Goal: Task Accomplishment & Management: Manage account settings

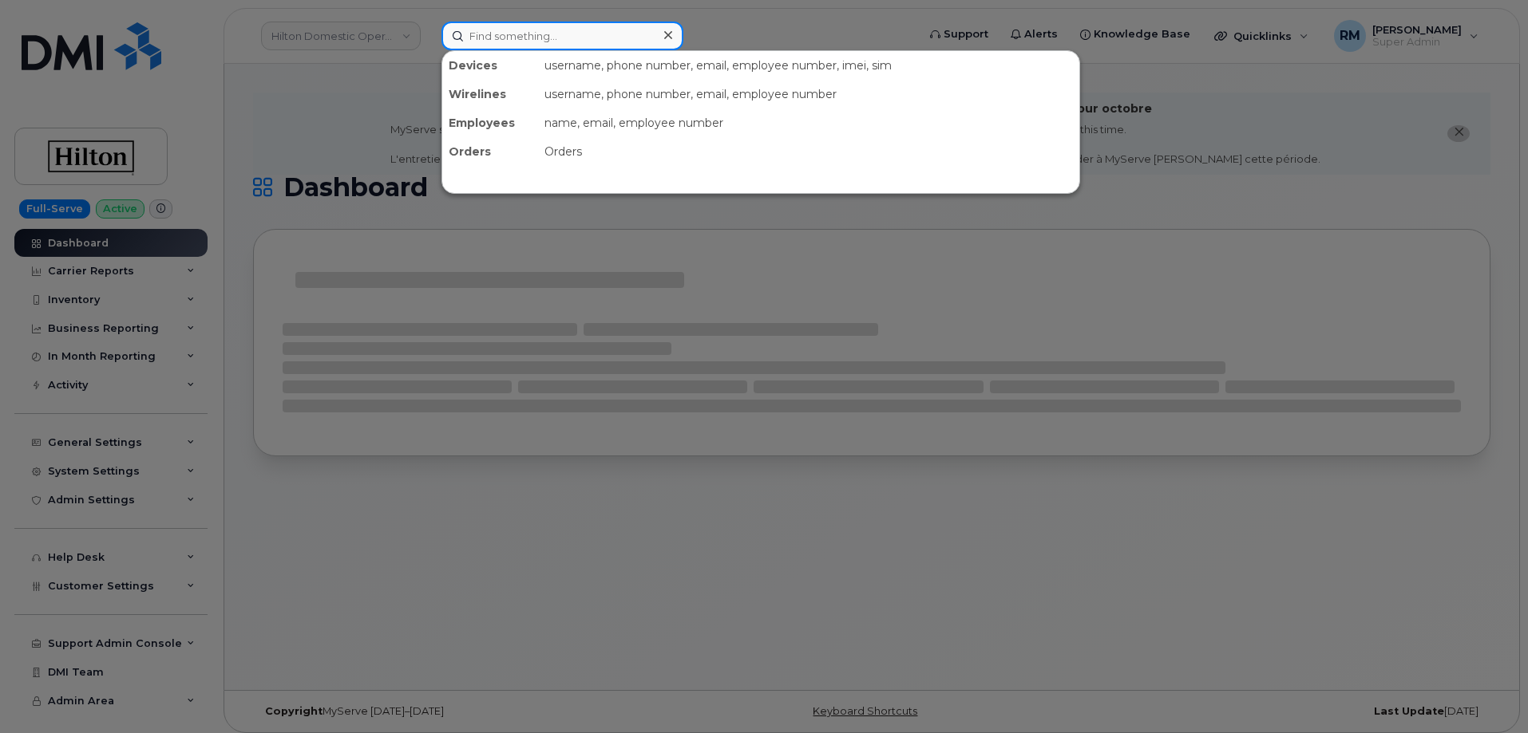
click at [528, 34] on input at bounding box center [562, 36] width 242 height 29
paste input "5619176785"
type input "5619176785"
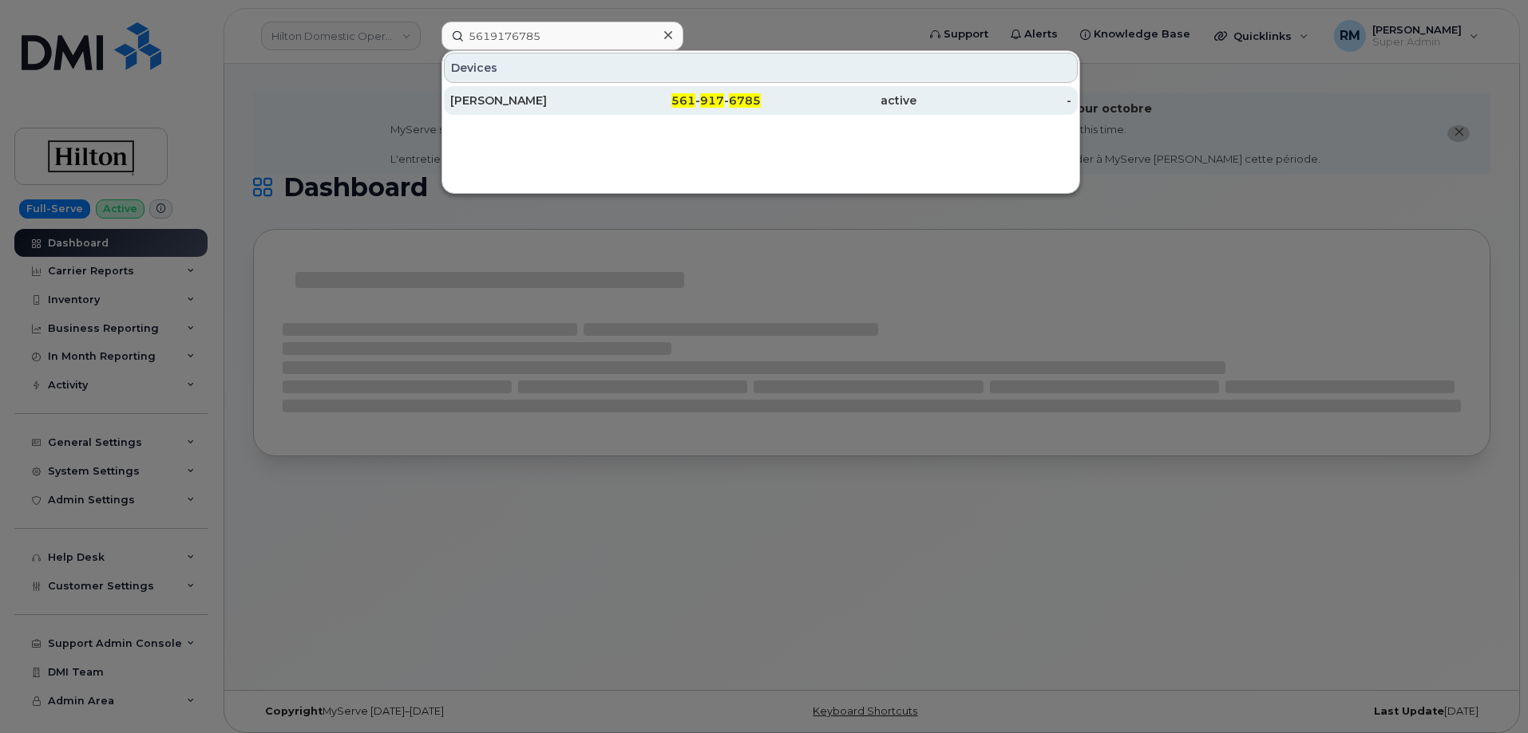
click at [536, 95] on div "[PERSON_NAME]" at bounding box center [528, 101] width 156 height 16
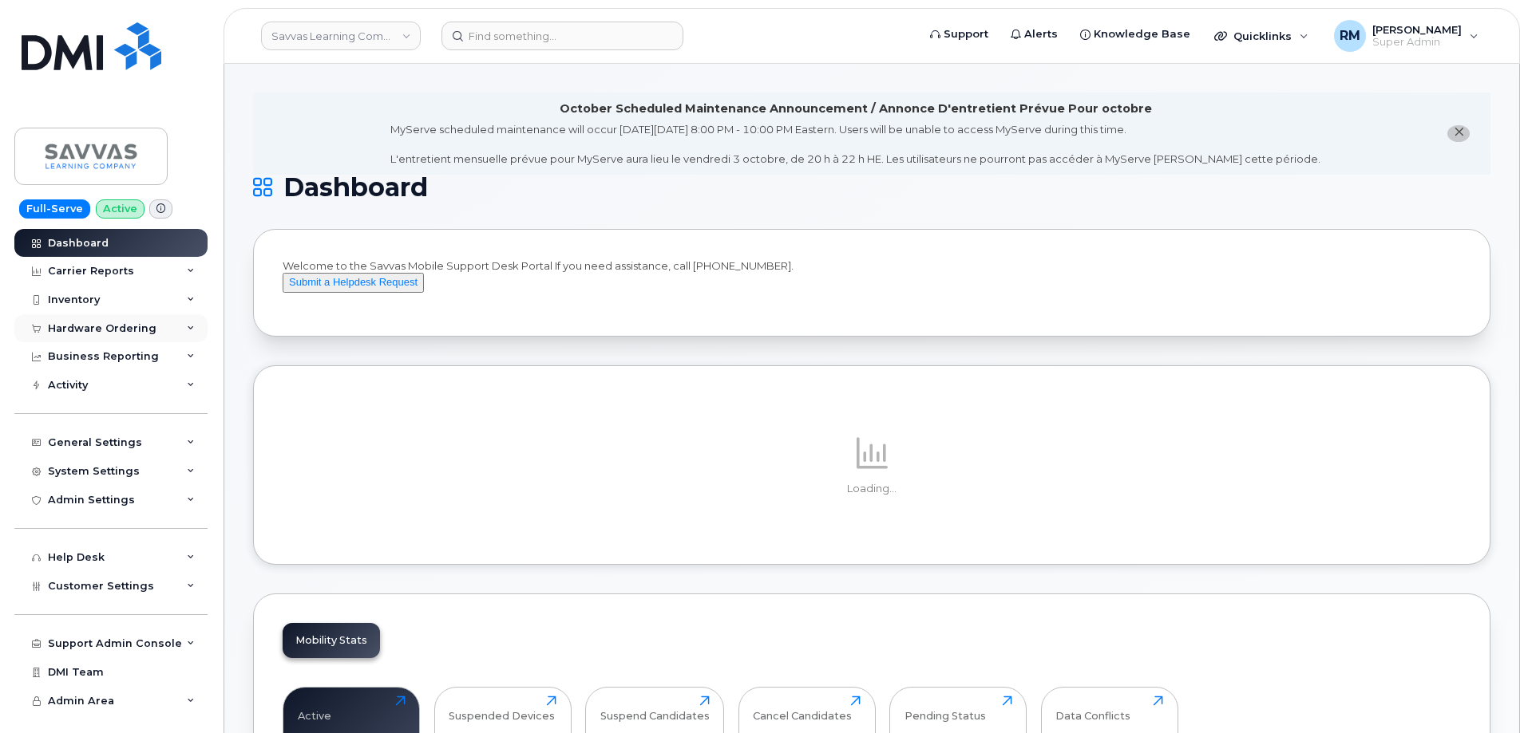
click at [109, 326] on div "Hardware Ordering" at bounding box center [102, 328] width 109 height 13
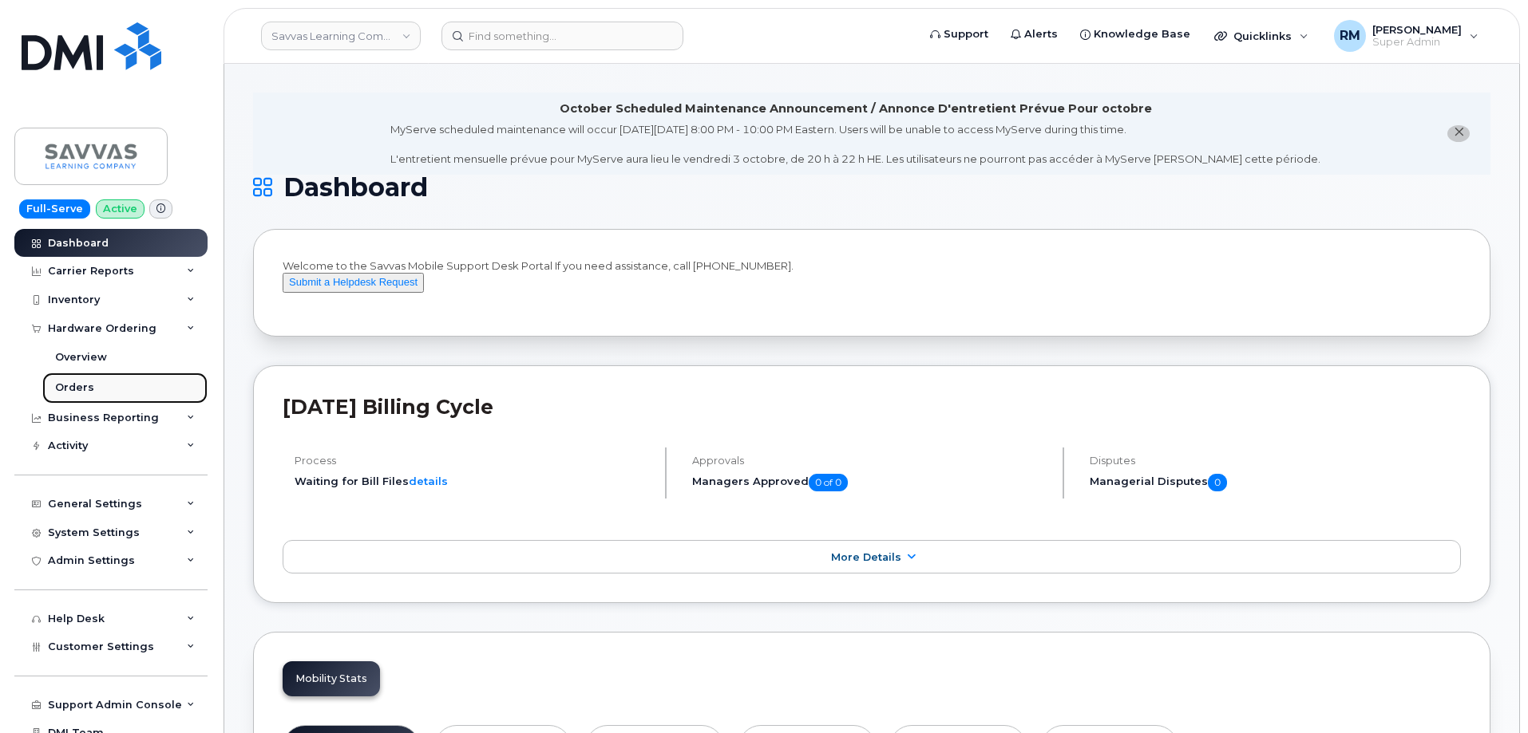
click at [85, 375] on link "Orders" at bounding box center [124, 388] width 165 height 30
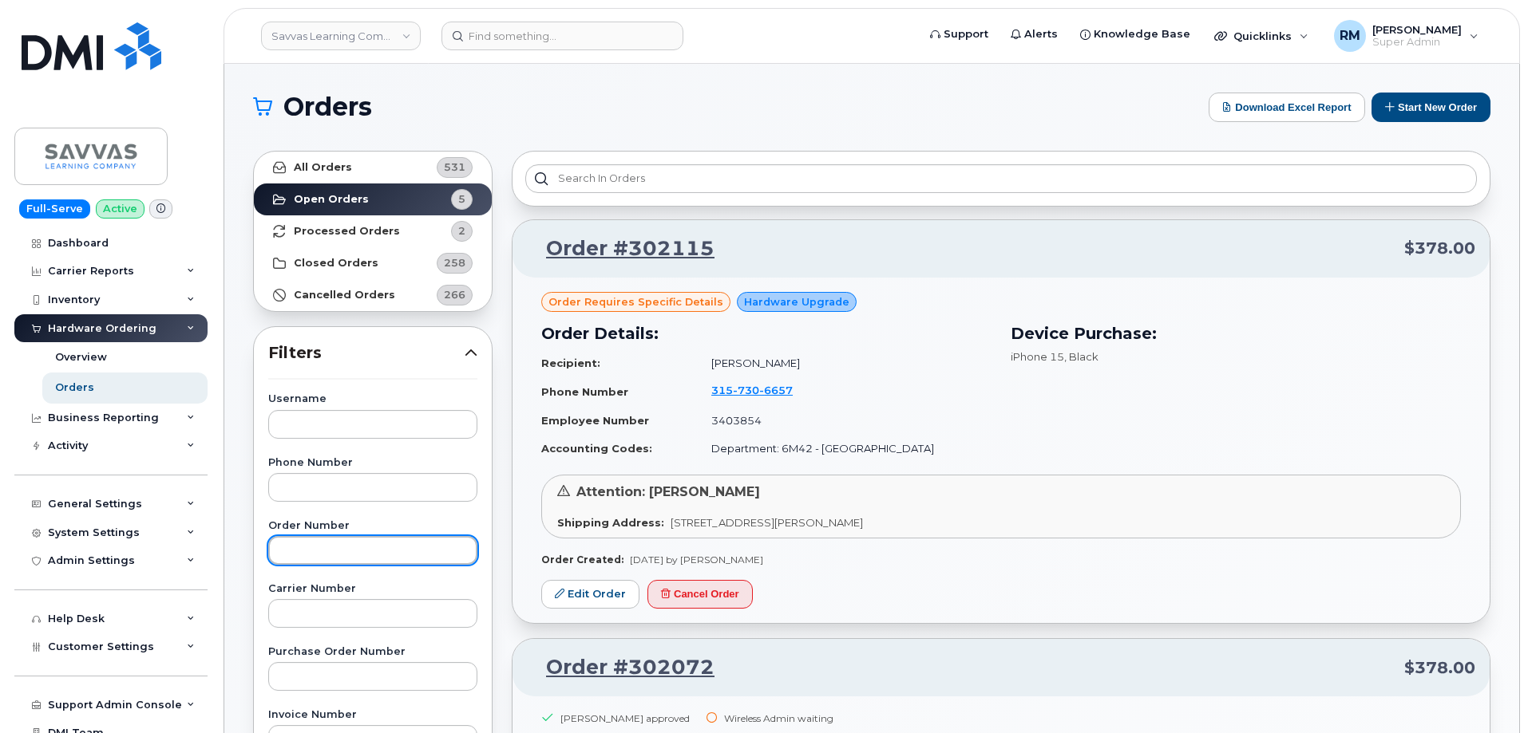
click at [326, 555] on input "text" at bounding box center [372, 550] width 209 height 29
paste input "301928"
type input "301928"
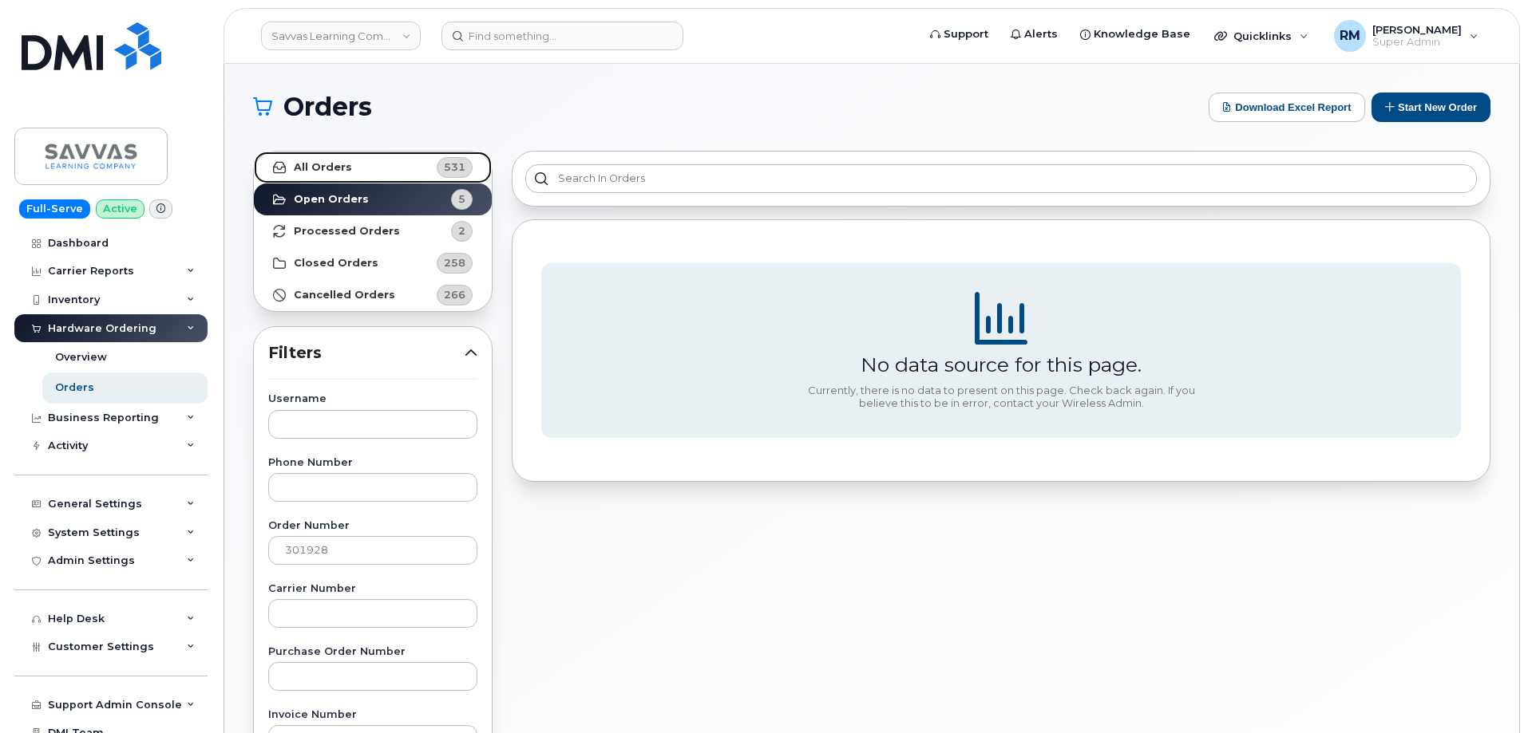
click at [326, 169] on strong "All Orders" at bounding box center [323, 167] width 58 height 13
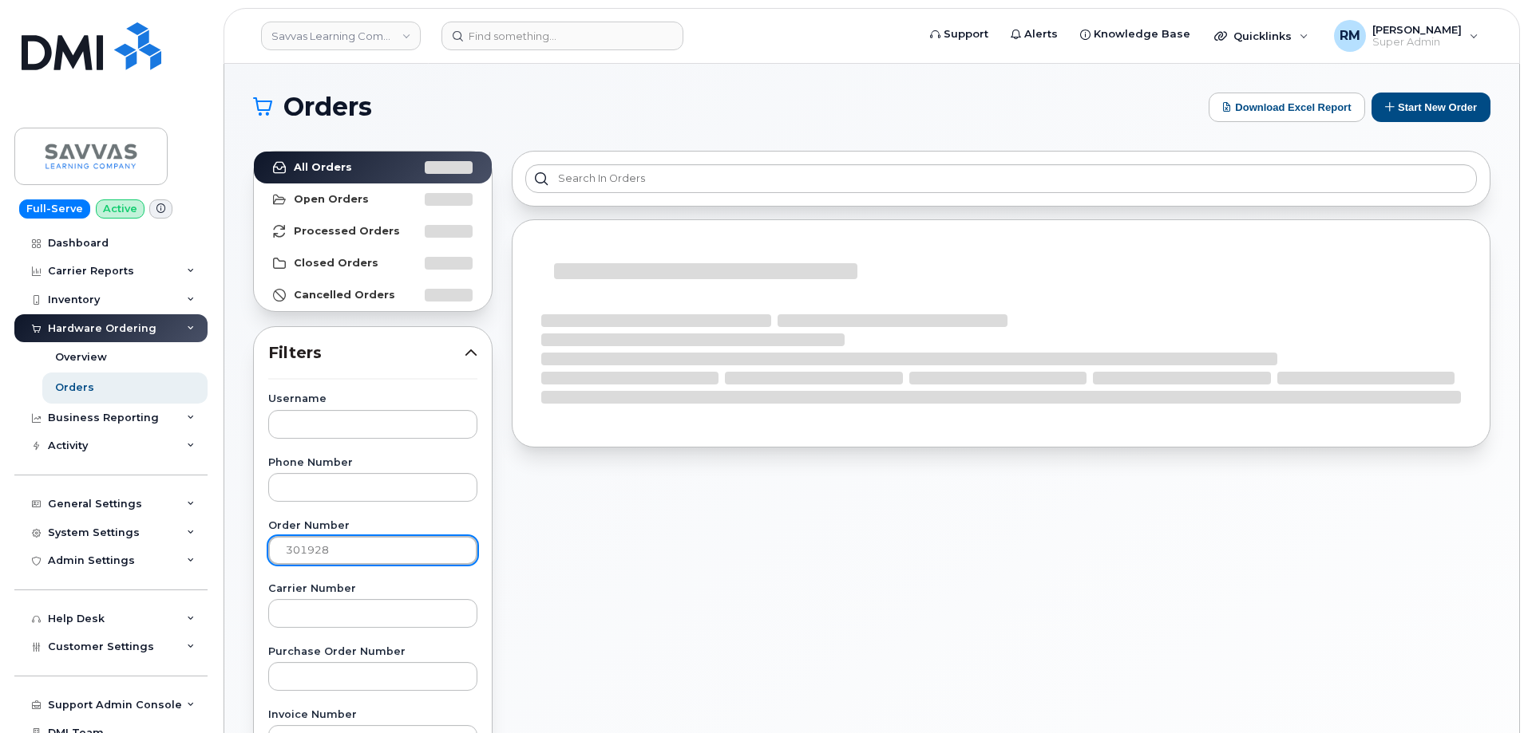
click at [342, 552] on input "301928" at bounding box center [372, 550] width 209 height 29
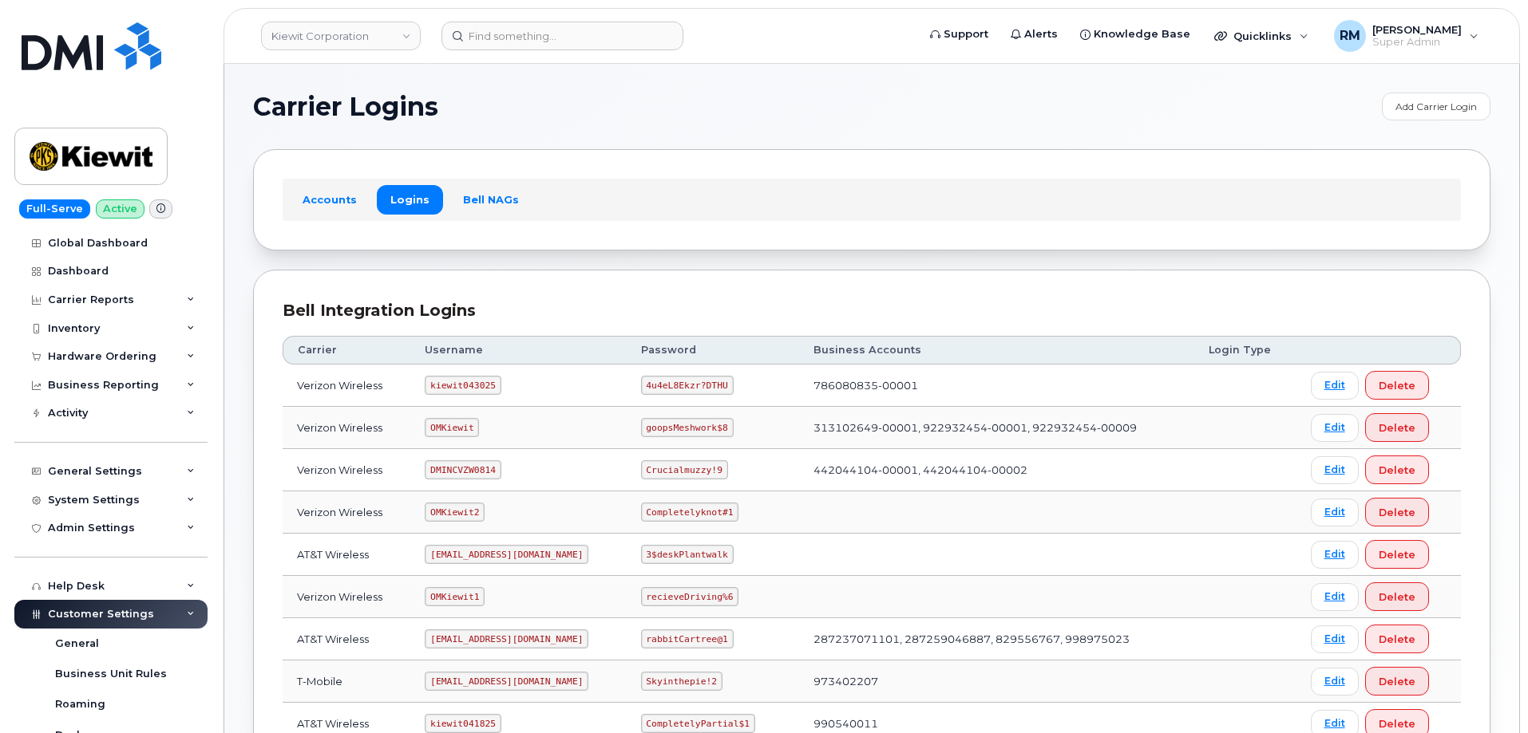
scroll to position [318, 0]
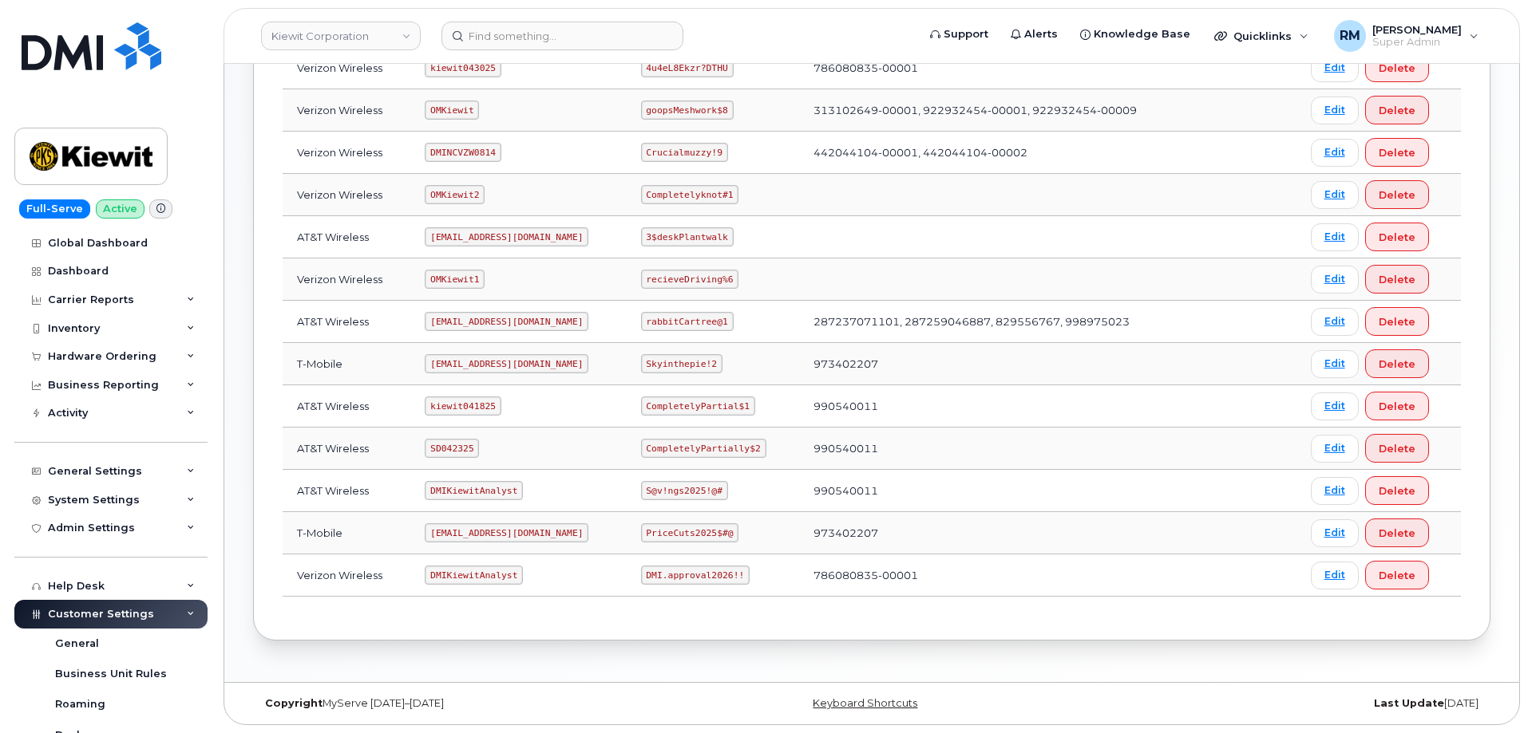
click at [453, 449] on code "SD042325" at bounding box center [452, 448] width 54 height 19
copy code "SD042325"
drag, startPoint x: 649, startPoint y: 451, endPoint x: 754, endPoint y: 447, distance: 105.4
click at [754, 447] on code "CompletelyPartially$2" at bounding box center [703, 448] width 125 height 19
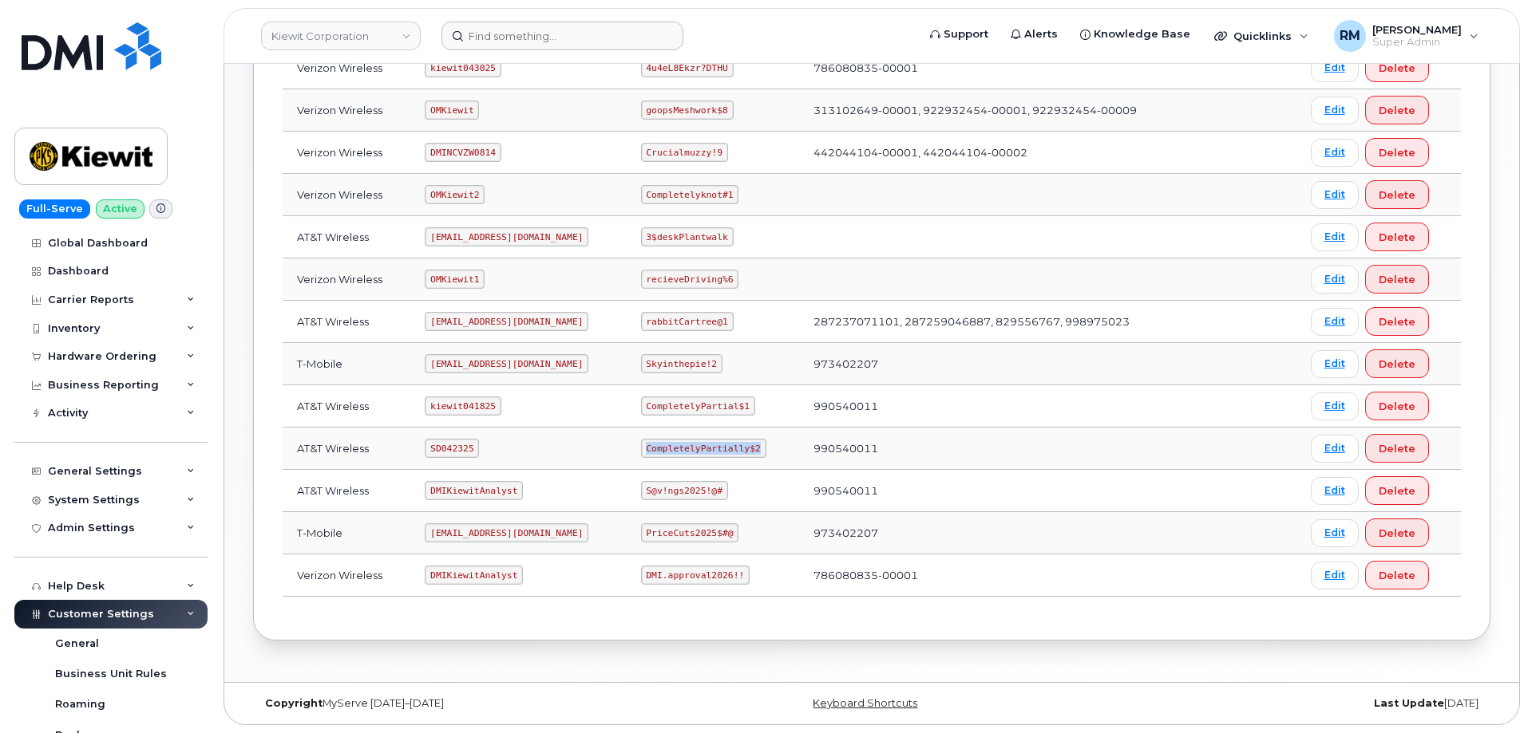
copy code "CompletelyPartially$2"
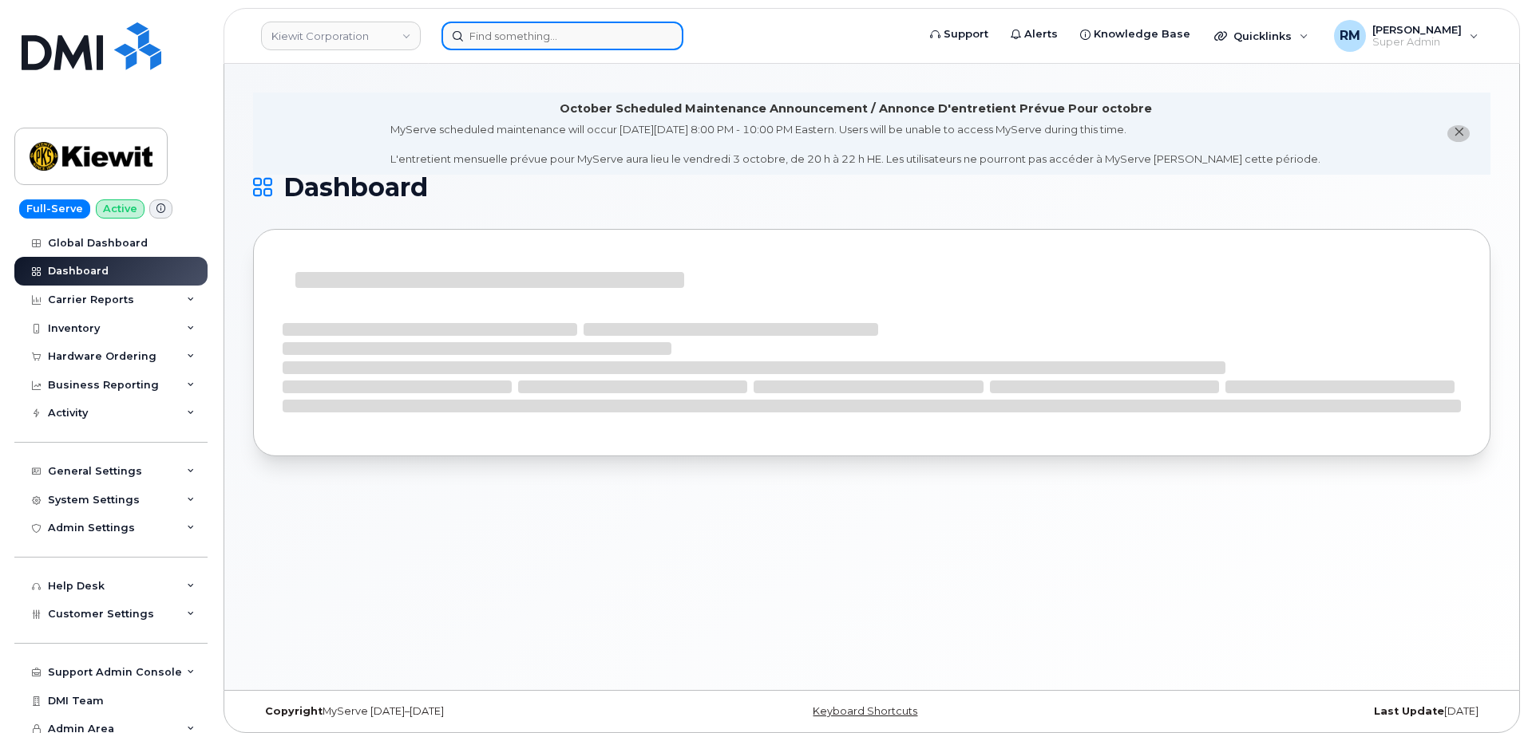
click at [543, 36] on input at bounding box center [562, 36] width 242 height 29
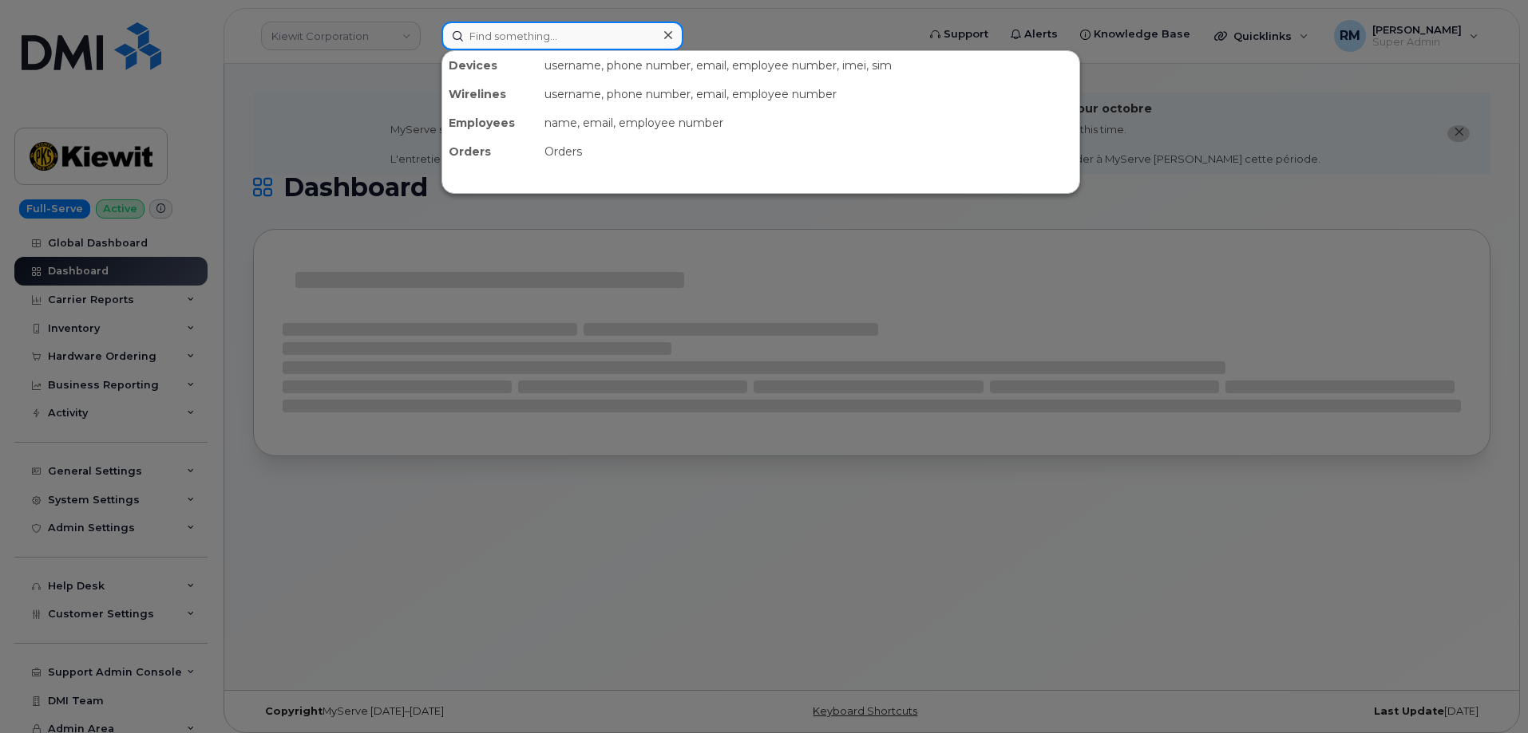
paste input "Matt Hester"
type input "[PERSON_NAME]"
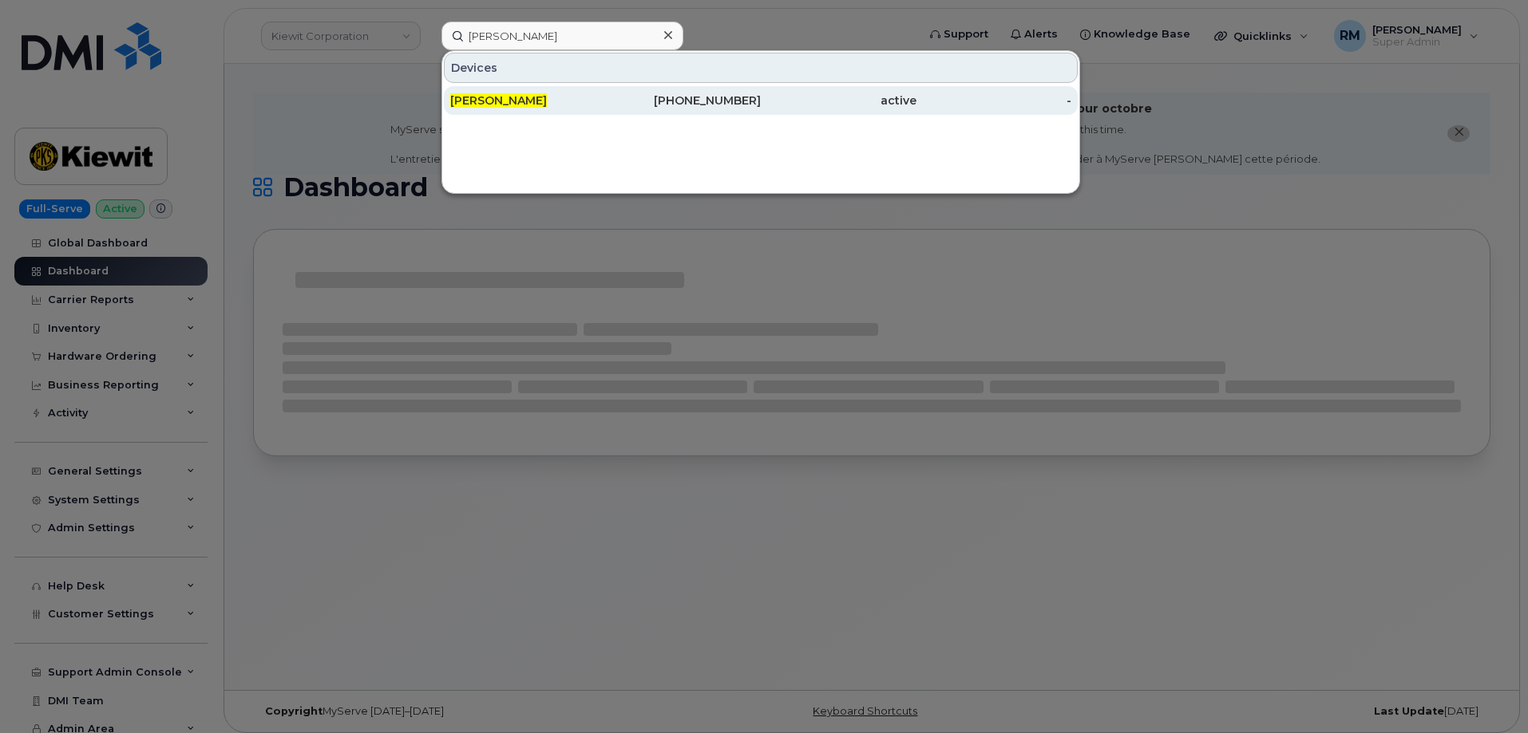
click at [508, 93] on div "MATT HESTER" at bounding box center [528, 100] width 156 height 29
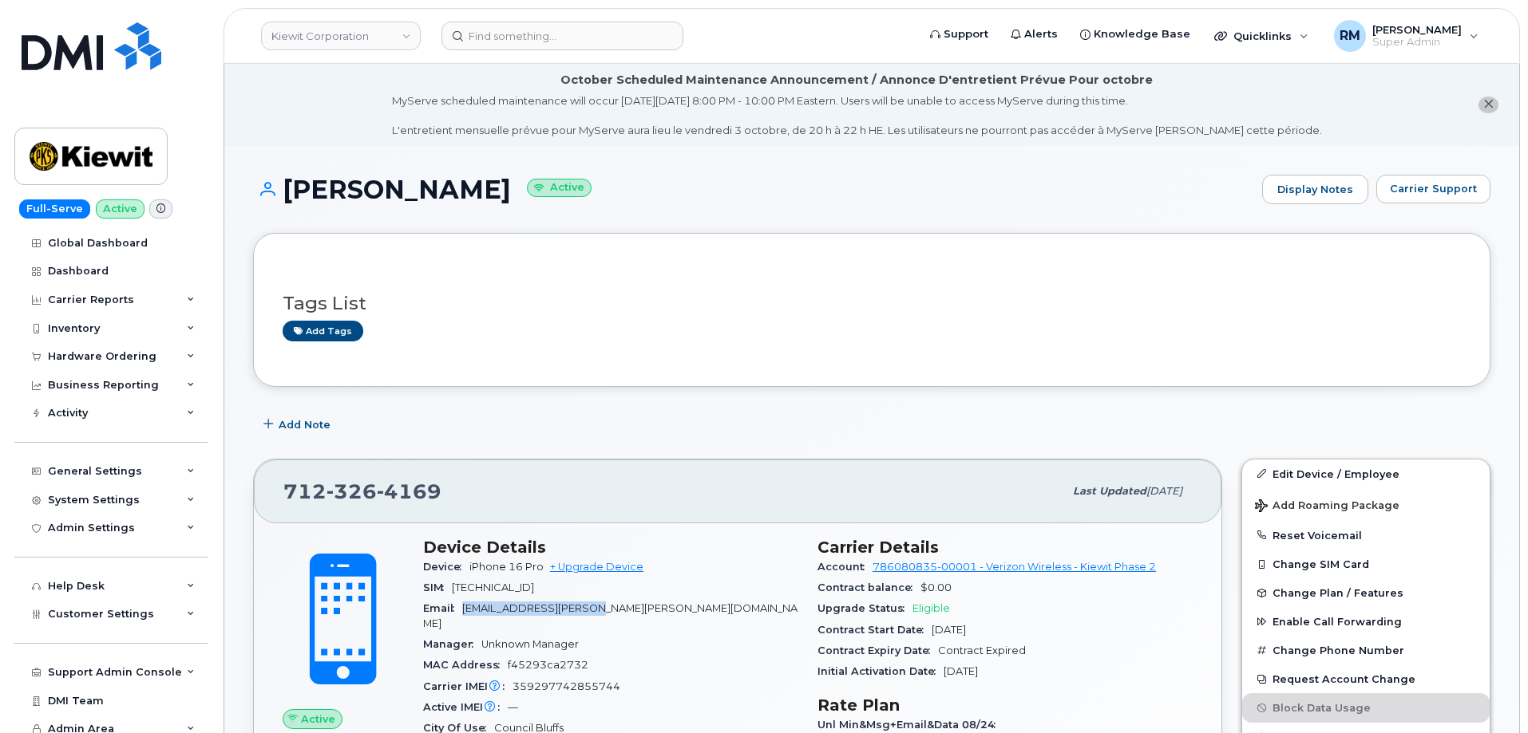
drag, startPoint x: 611, startPoint y: 610, endPoint x: 467, endPoint y: 612, distance: 143.7
click at [467, 612] on span "MATT.HESTER@KIEWIT.COM" at bounding box center [610, 616] width 374 height 26
copy span "MATT.HESTER@KIEWIT.COM"
click at [119, 504] on div "System Settings" at bounding box center [94, 500] width 92 height 13
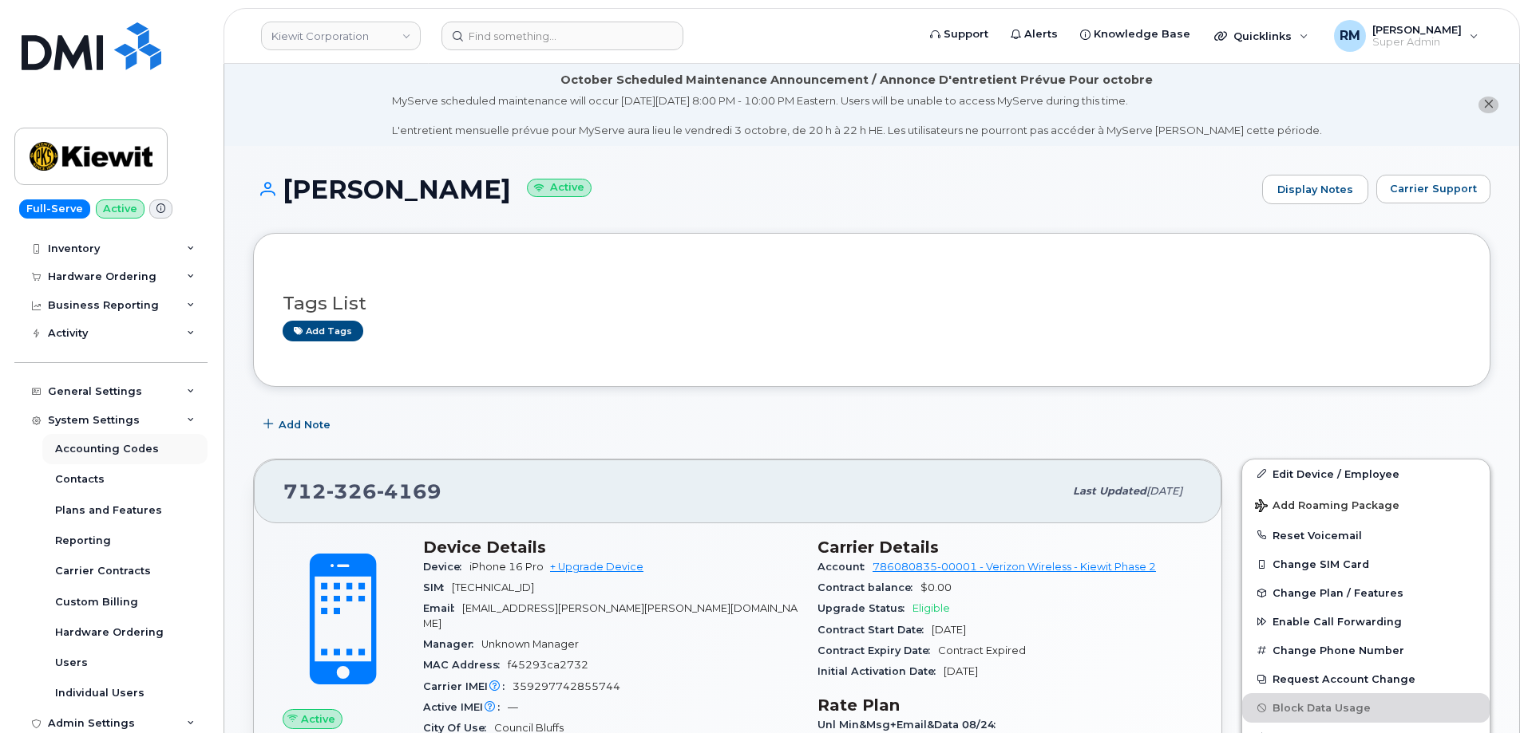
scroll to position [160, 0]
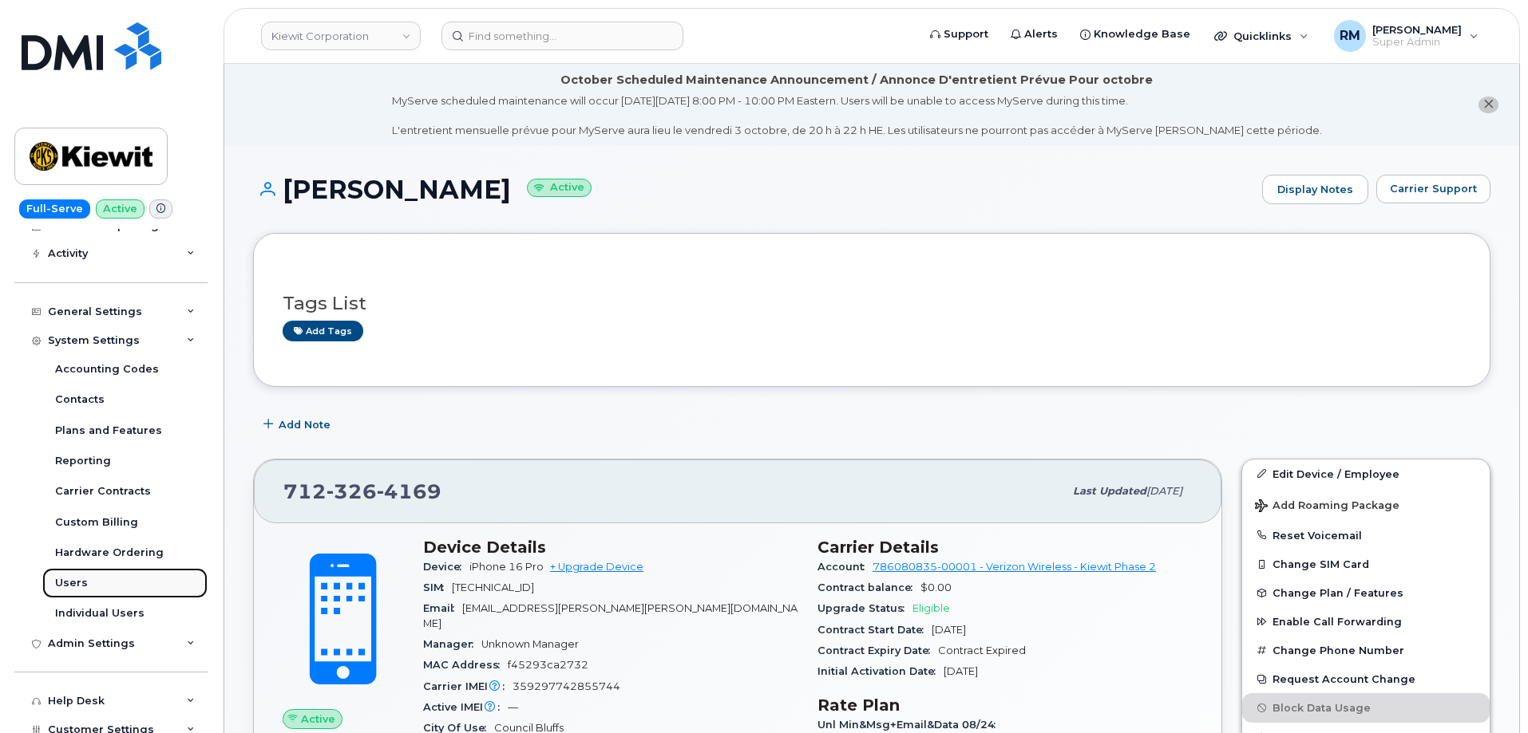
click at [87, 581] on link "Users" at bounding box center [124, 583] width 165 height 30
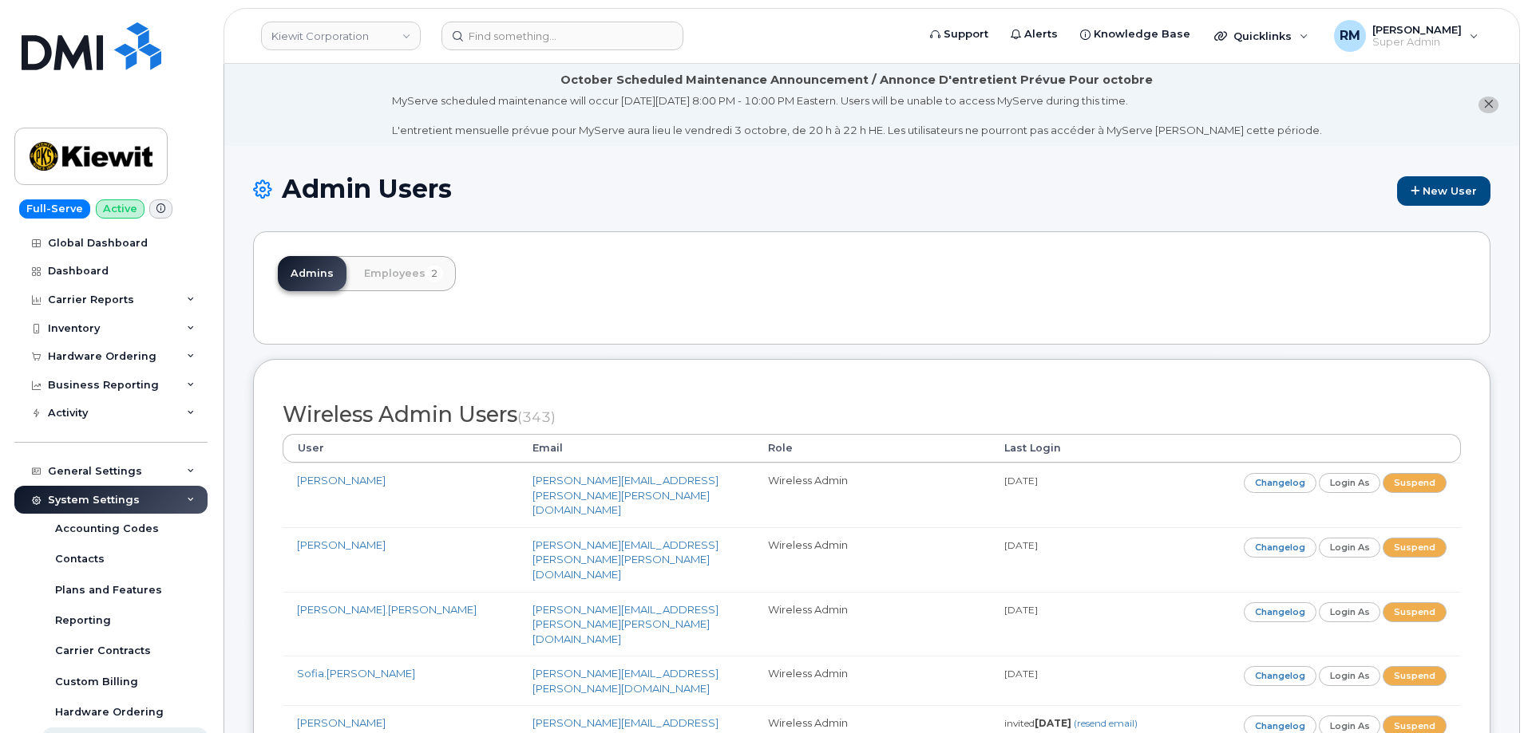
scroll to position [9993, 0]
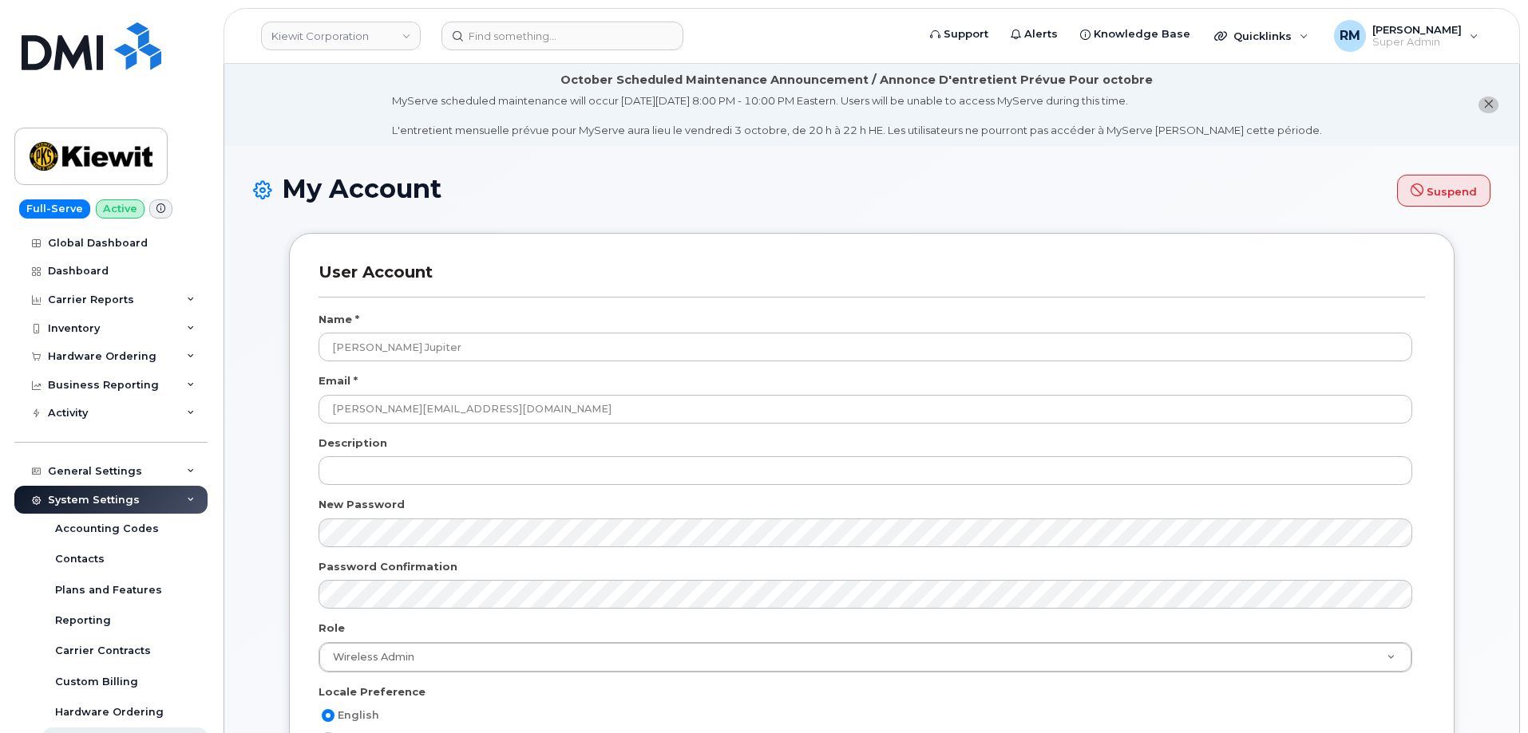
select select
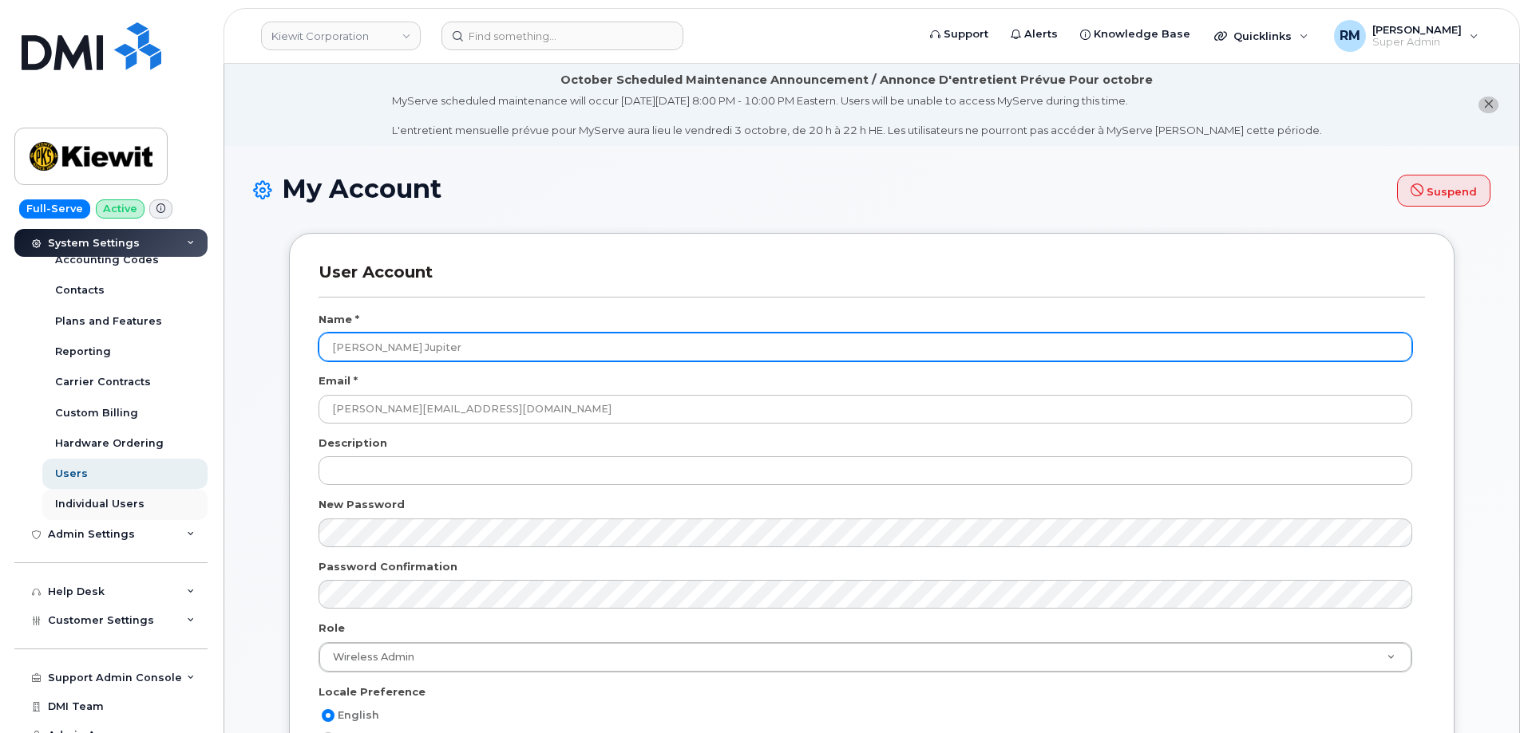
scroll to position [284, 0]
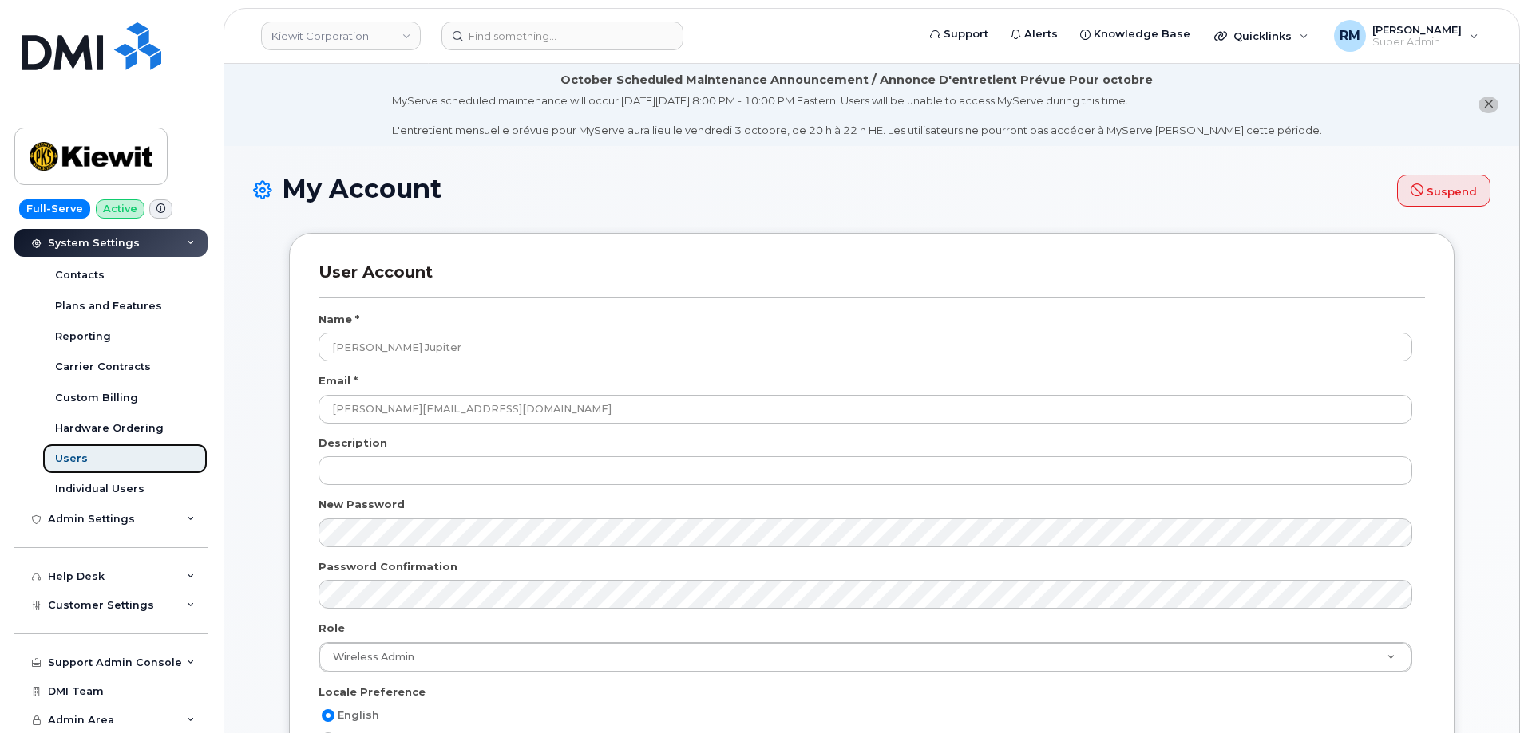
click at [91, 459] on link "Users" at bounding box center [124, 459] width 165 height 30
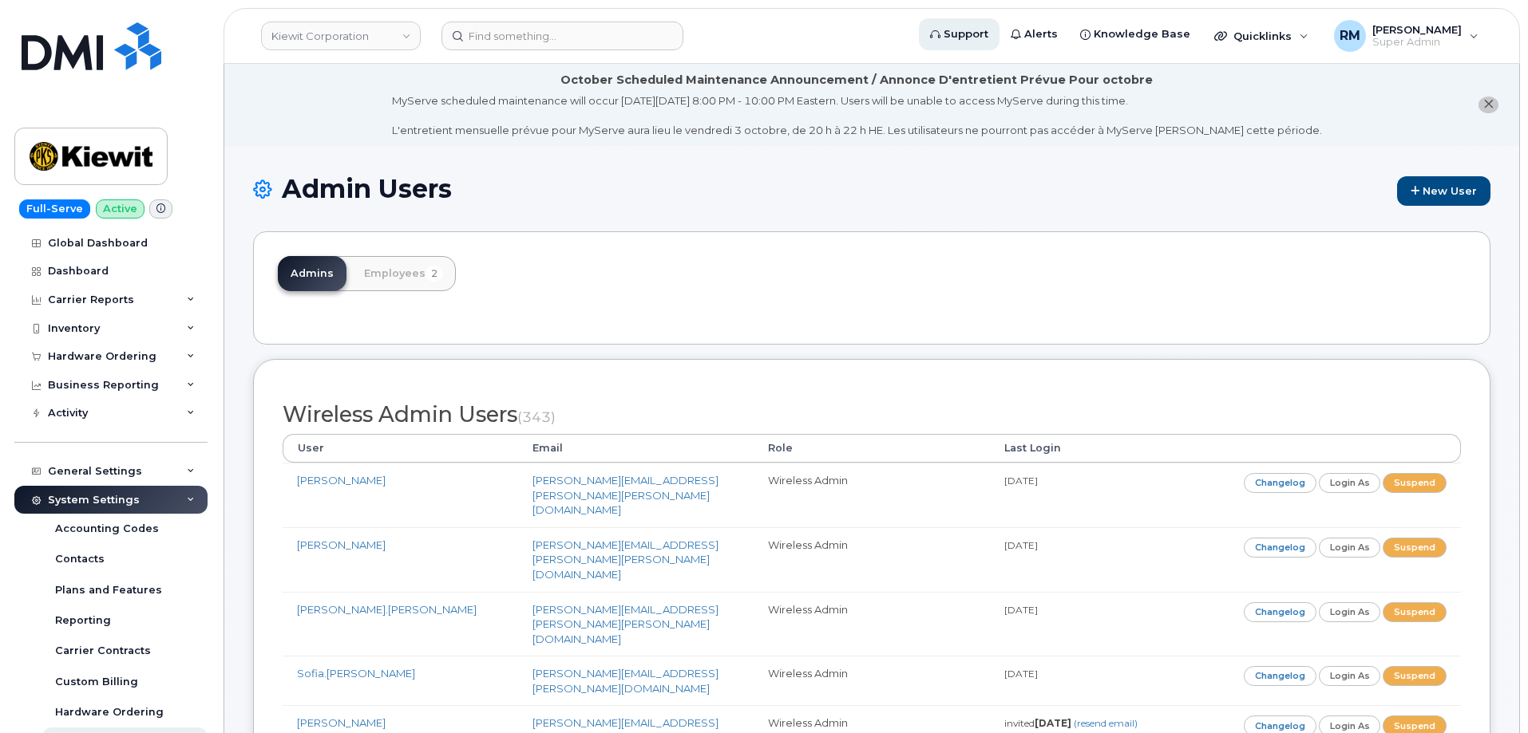
scroll to position [7710, 0]
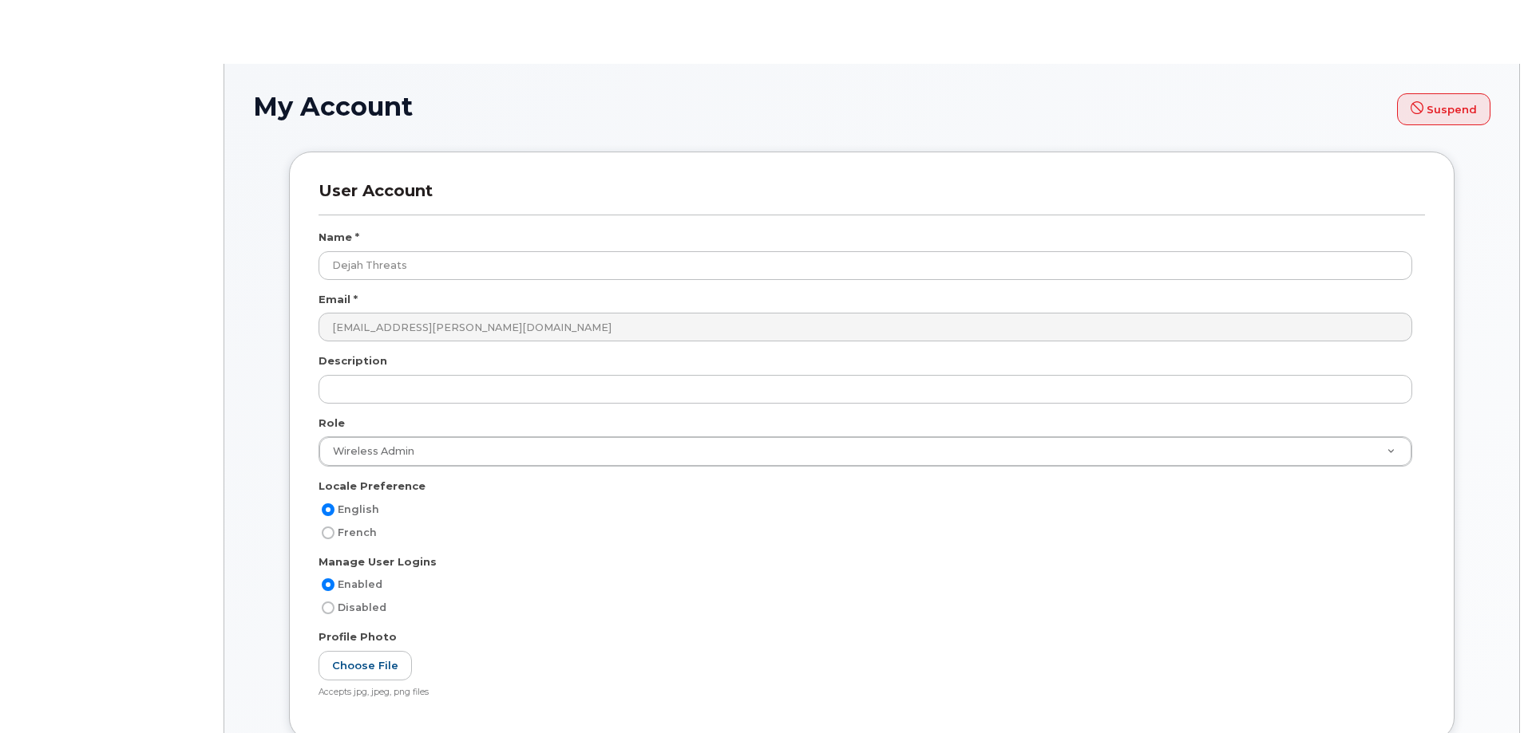
select select
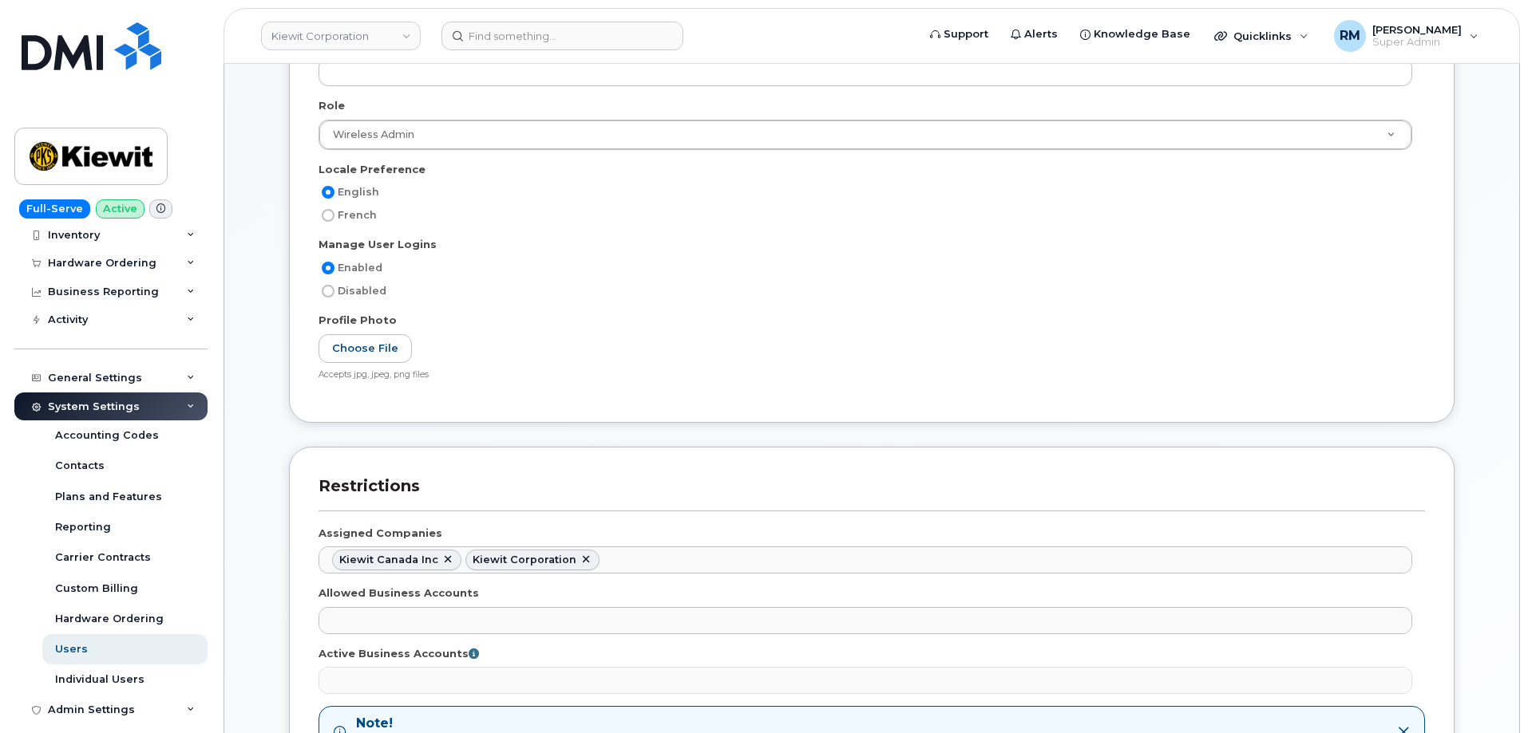
scroll to position [239, 0]
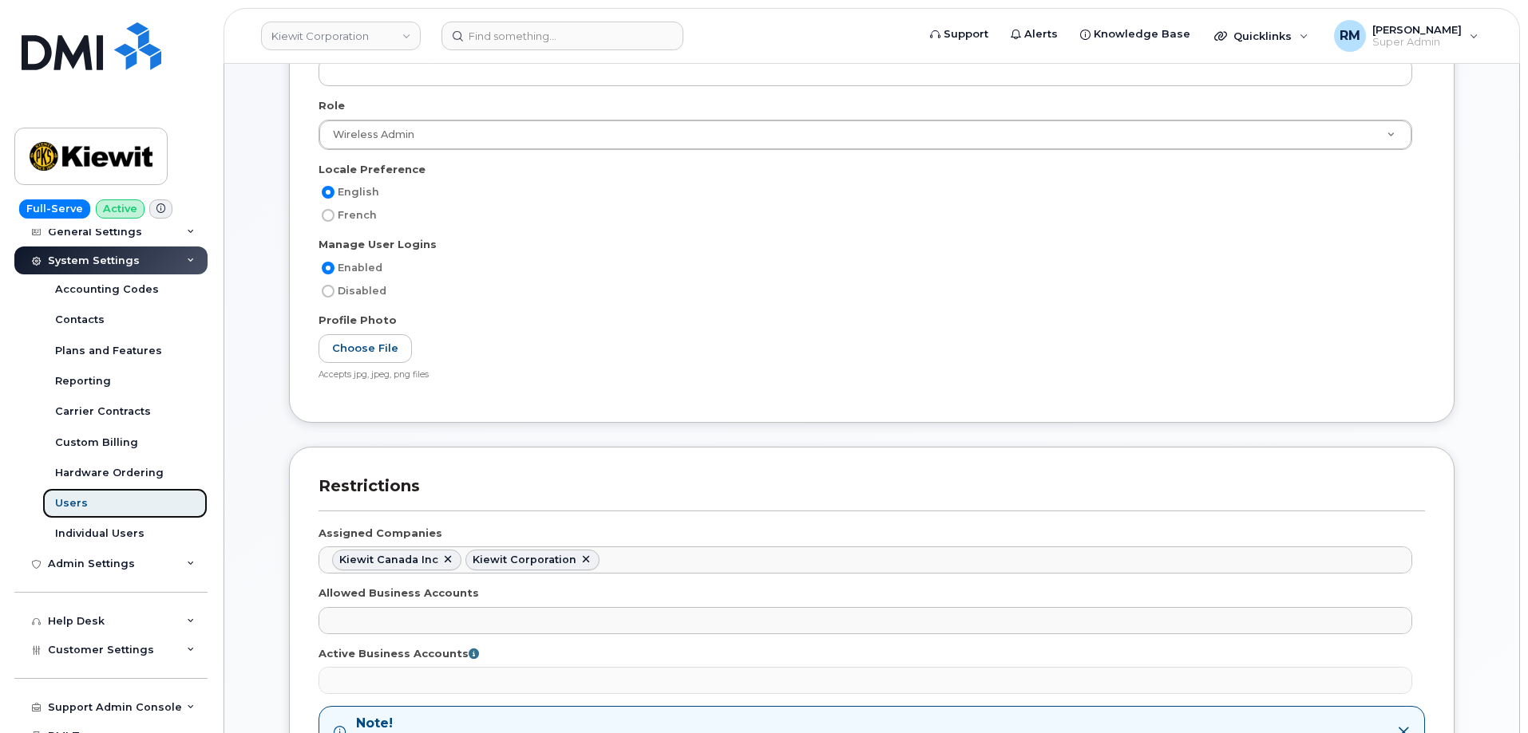
click at [77, 502] on div "Users" at bounding box center [71, 503] width 33 height 14
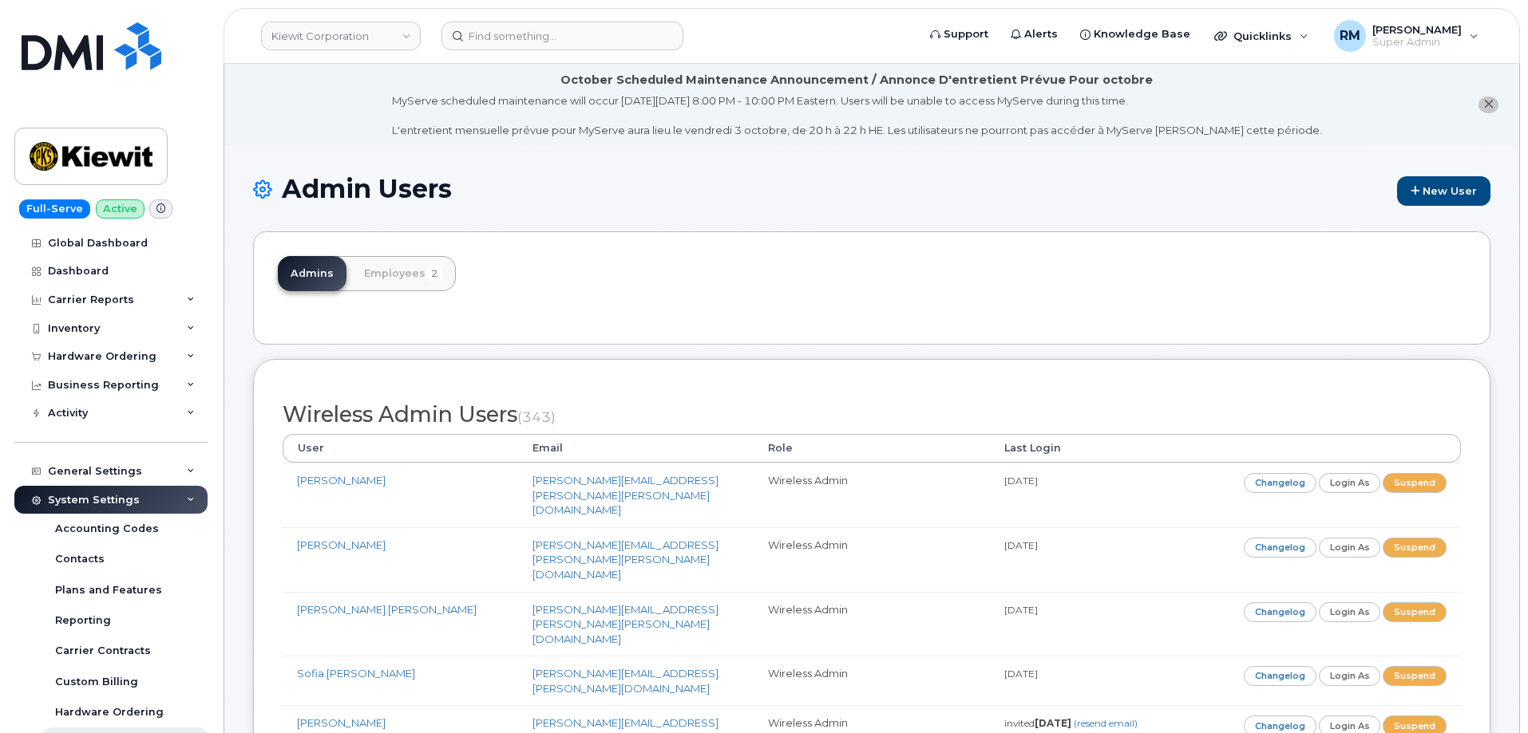
scroll to position [13796, 0]
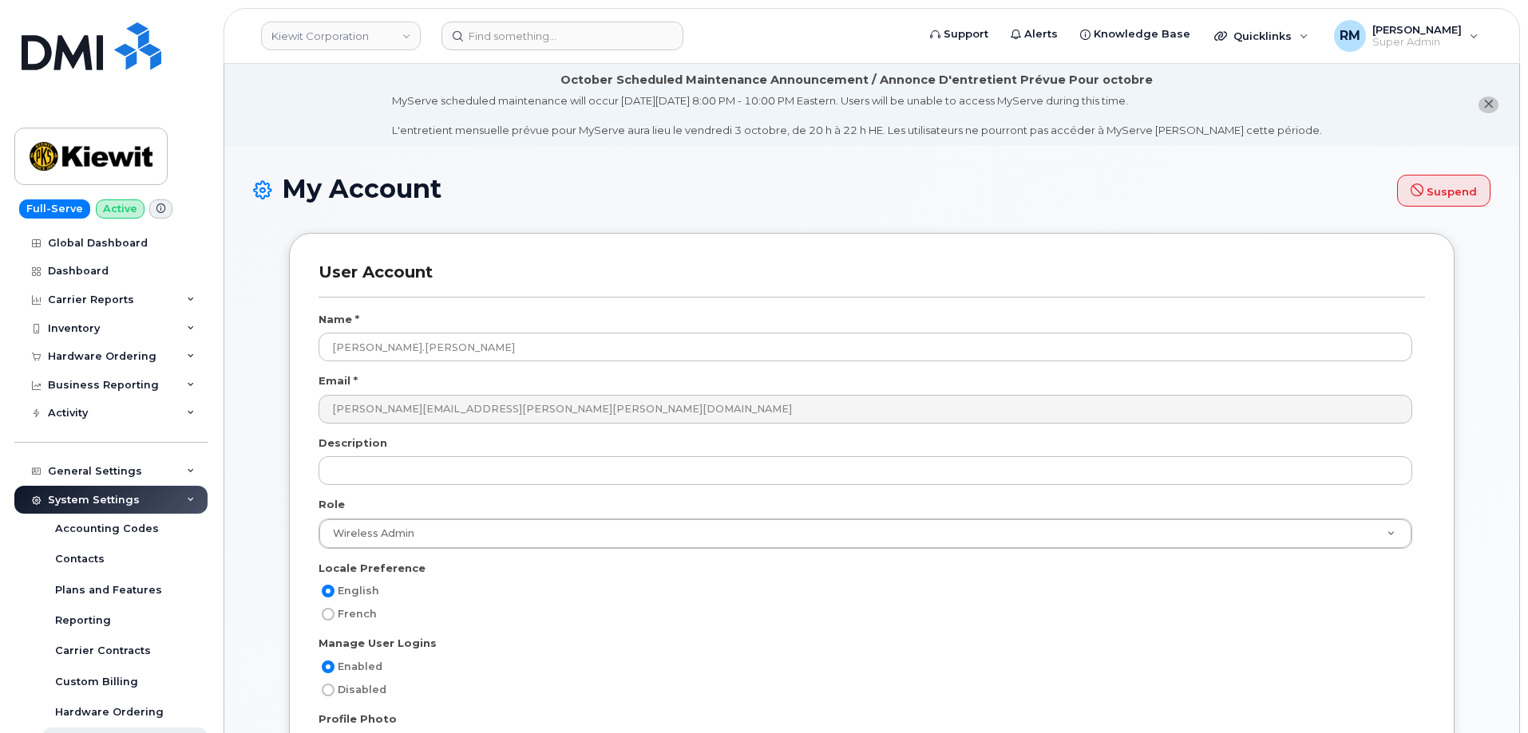
select select
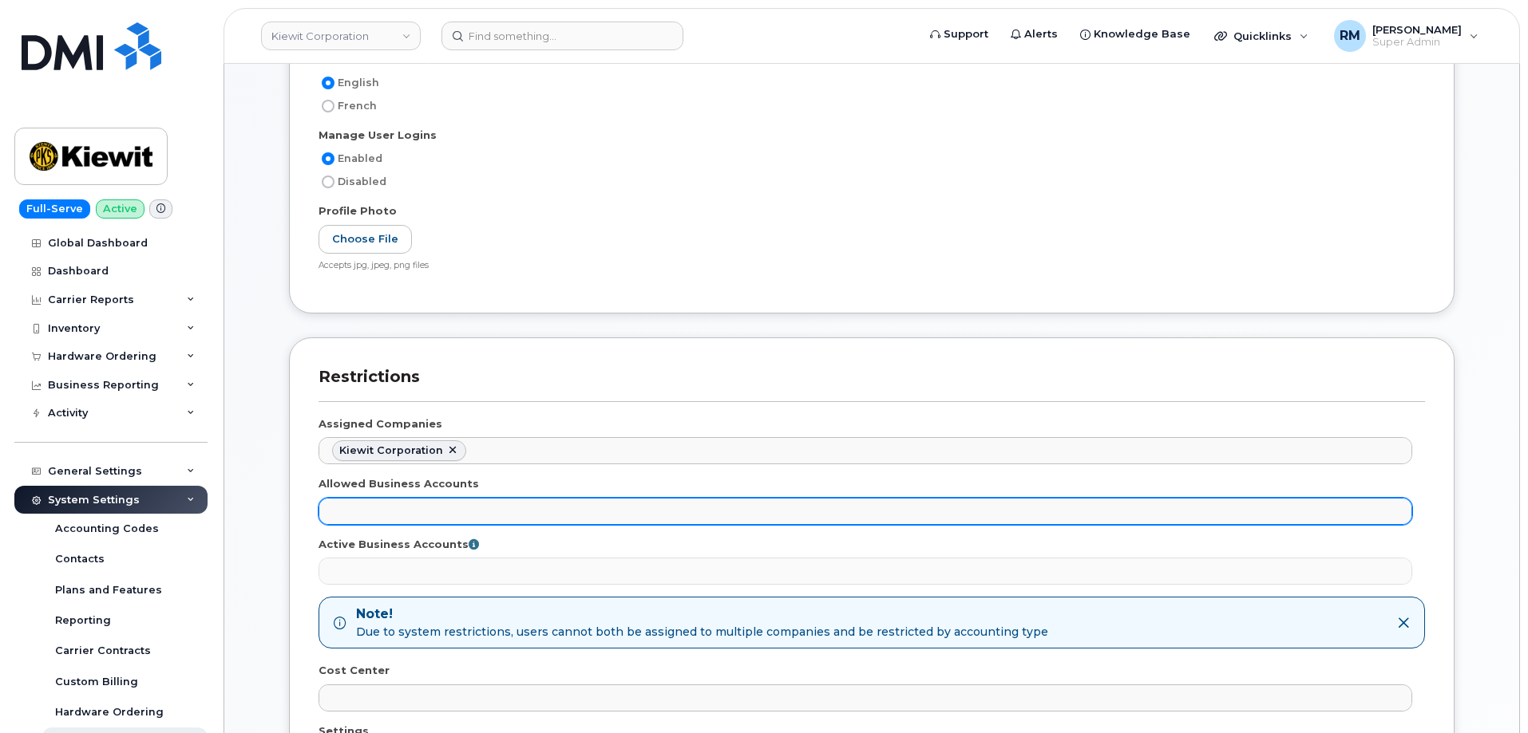
scroll to position [559, 0]
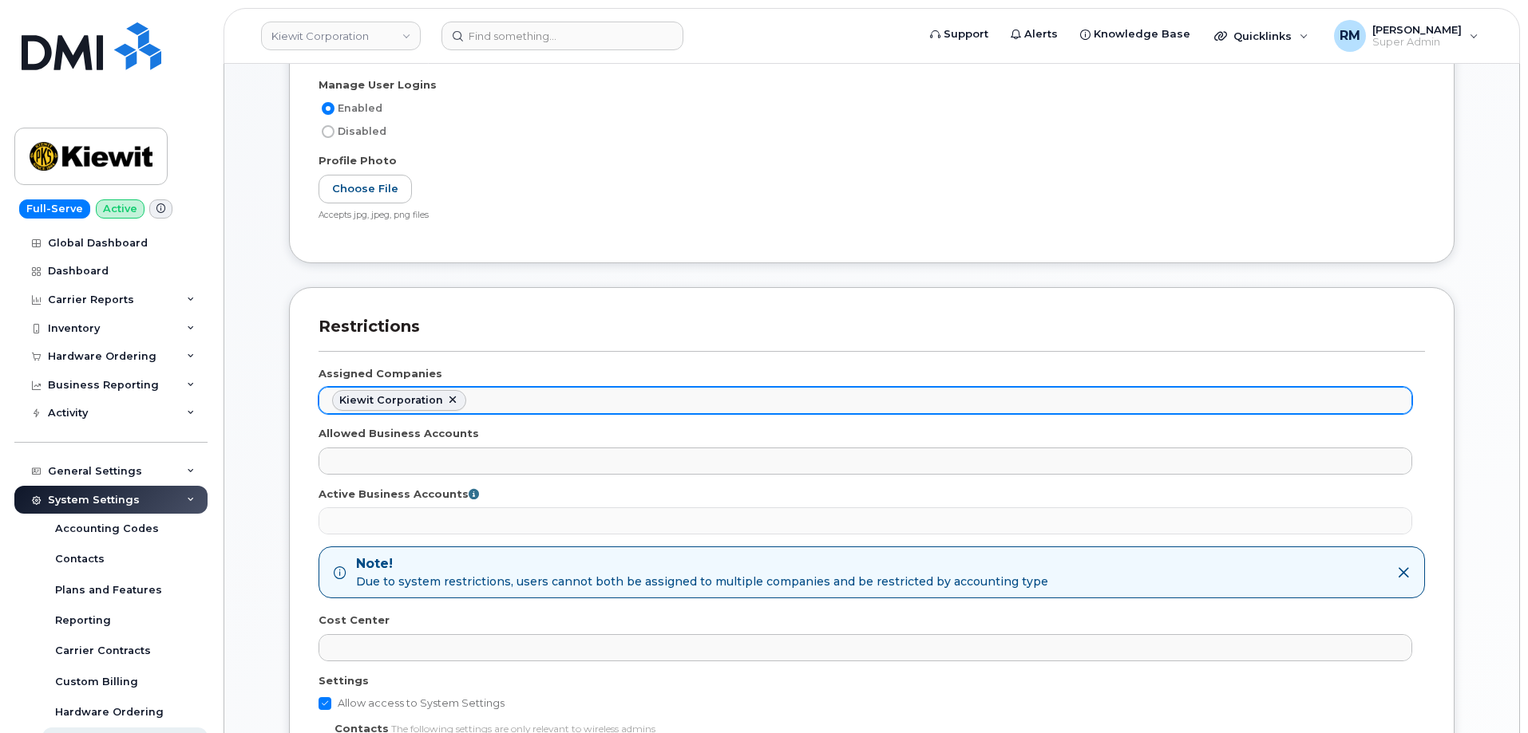
click at [507, 402] on ul "Kiewit Corporation" at bounding box center [865, 401] width 1092 height 26
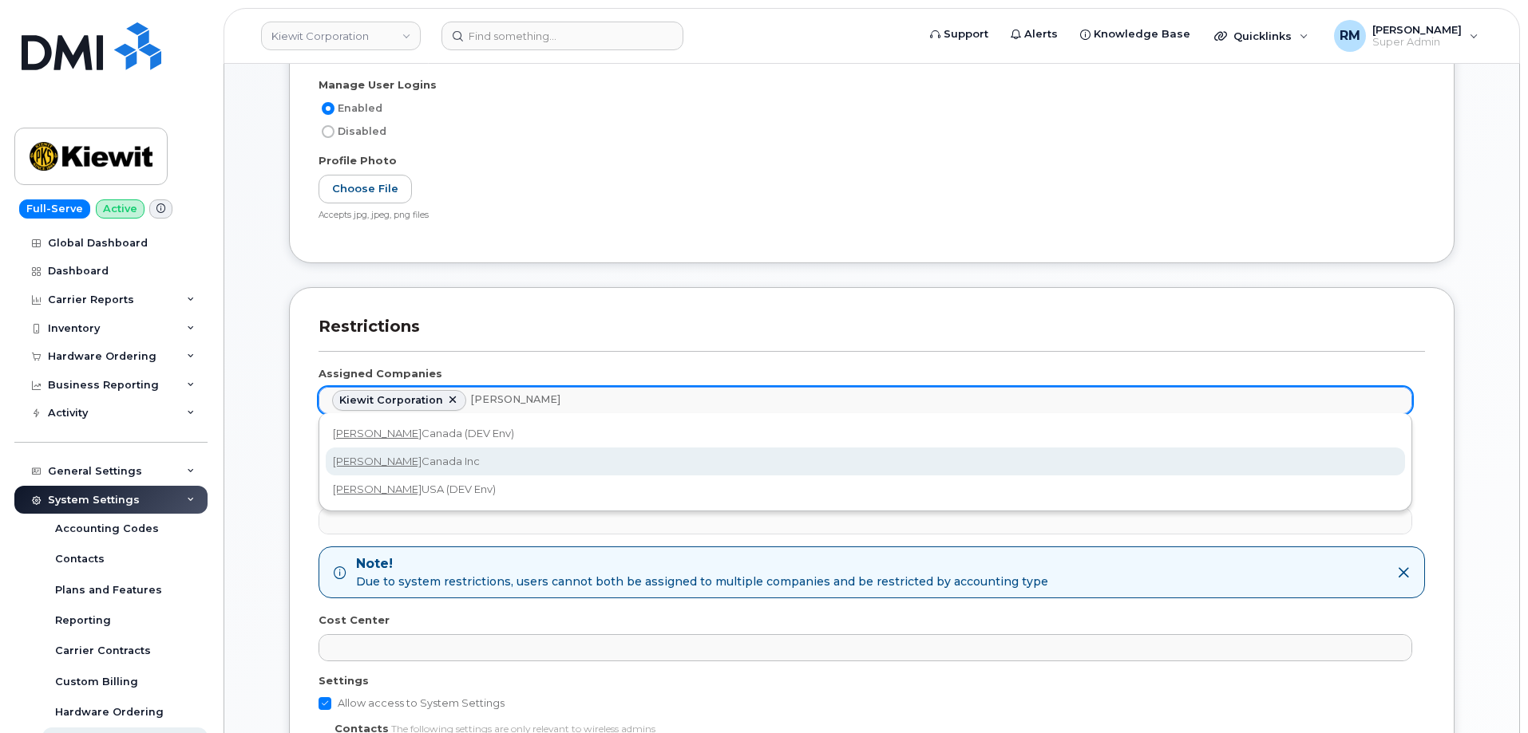
type input "kiewit"
select select "bede8970-c835-4207-9a31-7bf5df501bb7"
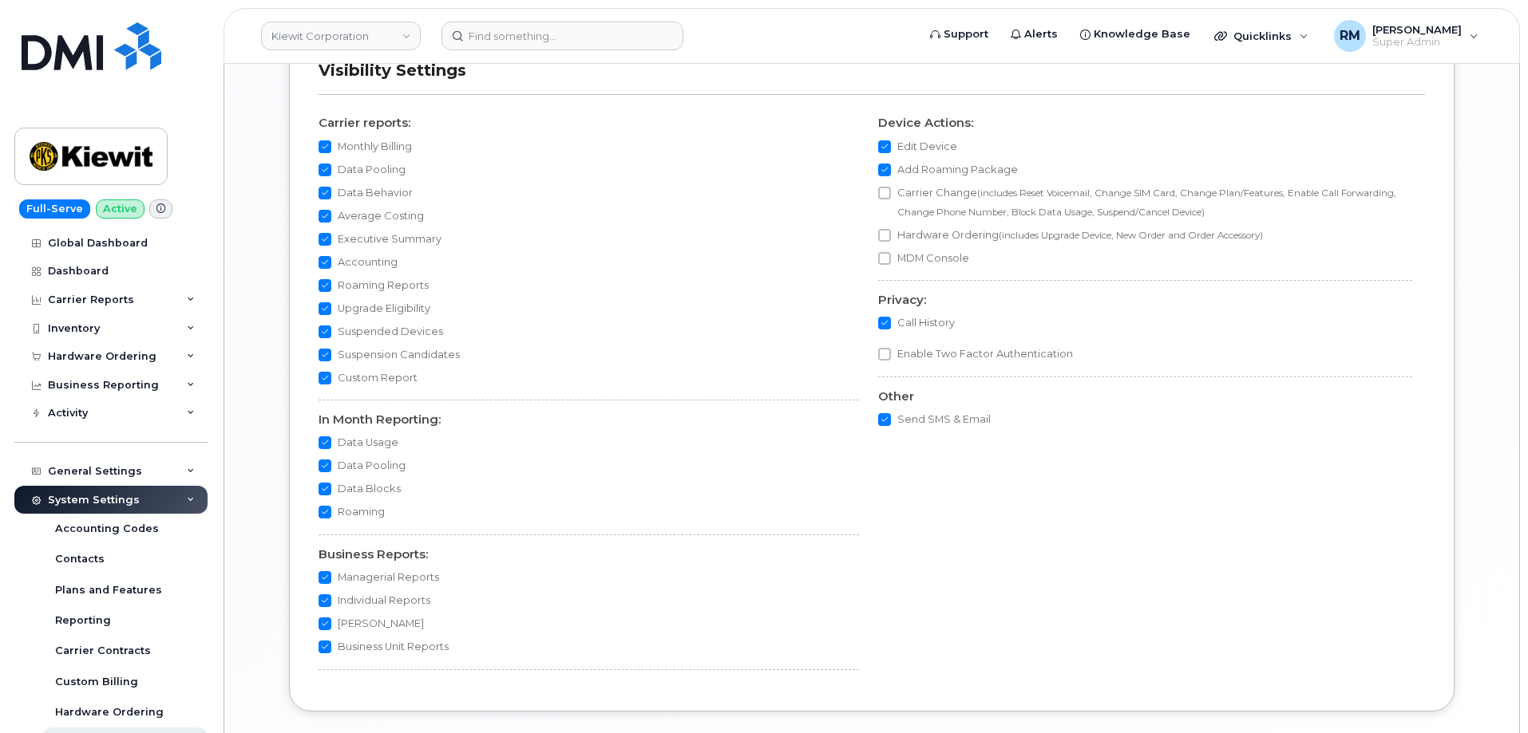
scroll to position [1548, 0]
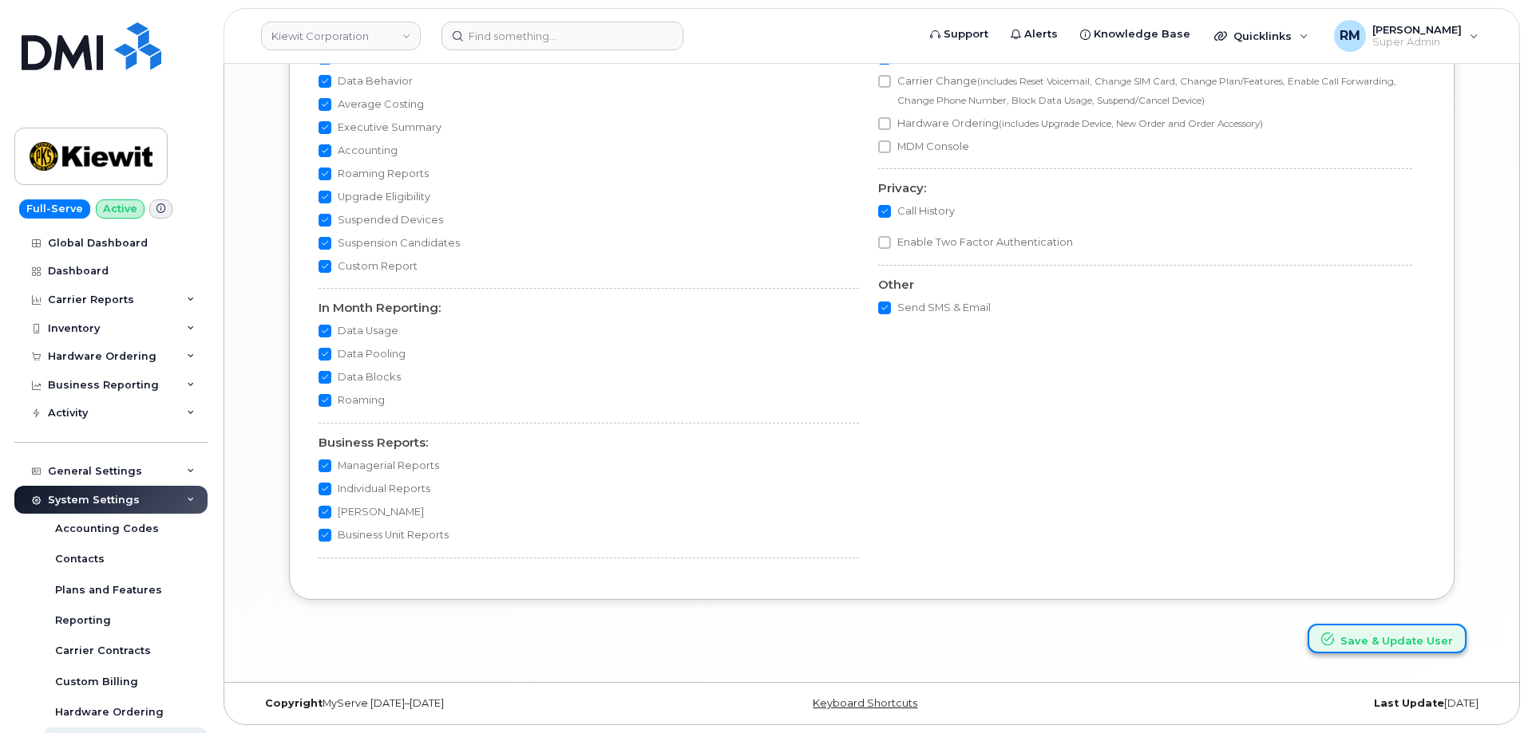
click at [1380, 645] on button "Save & Update User" at bounding box center [1386, 639] width 159 height 30
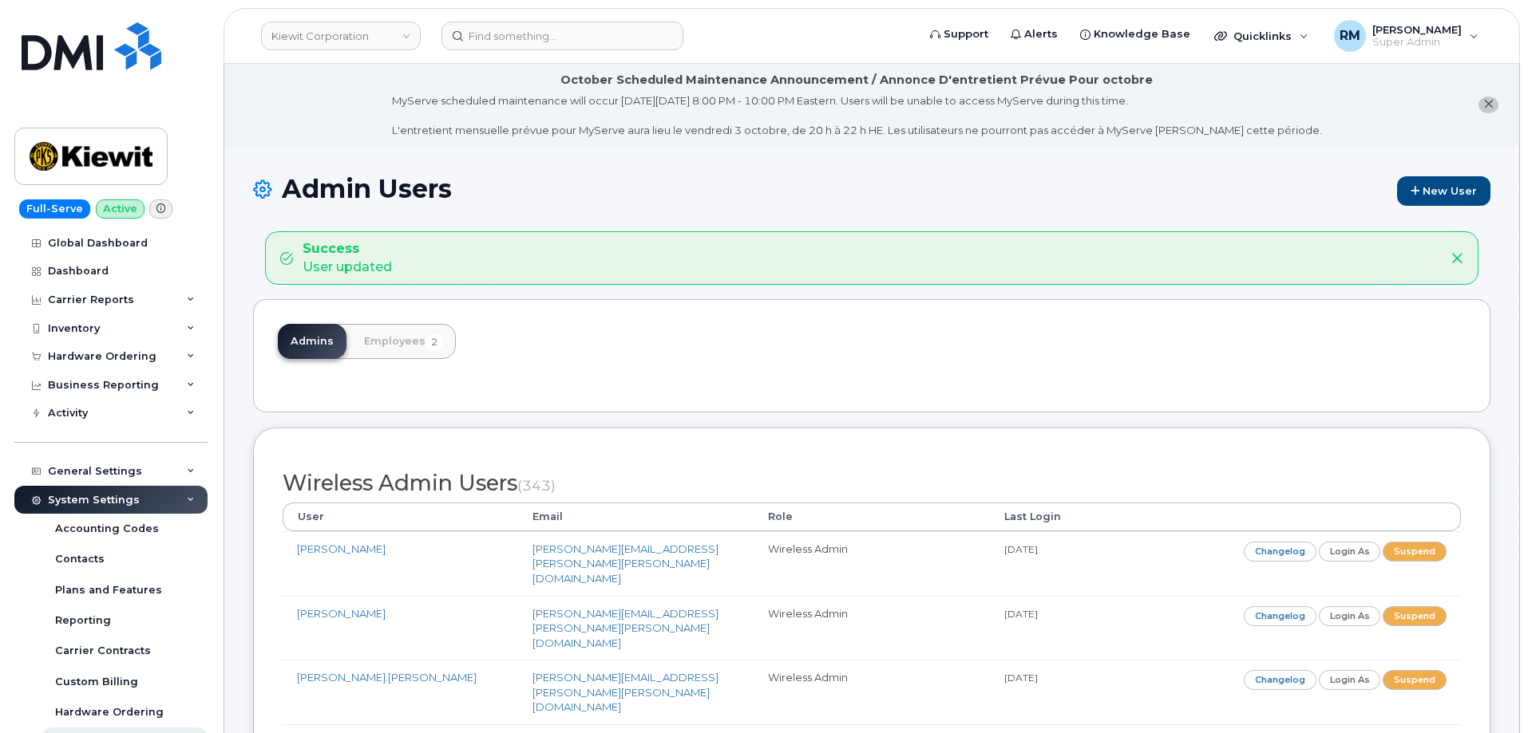
scroll to position [1243, 0]
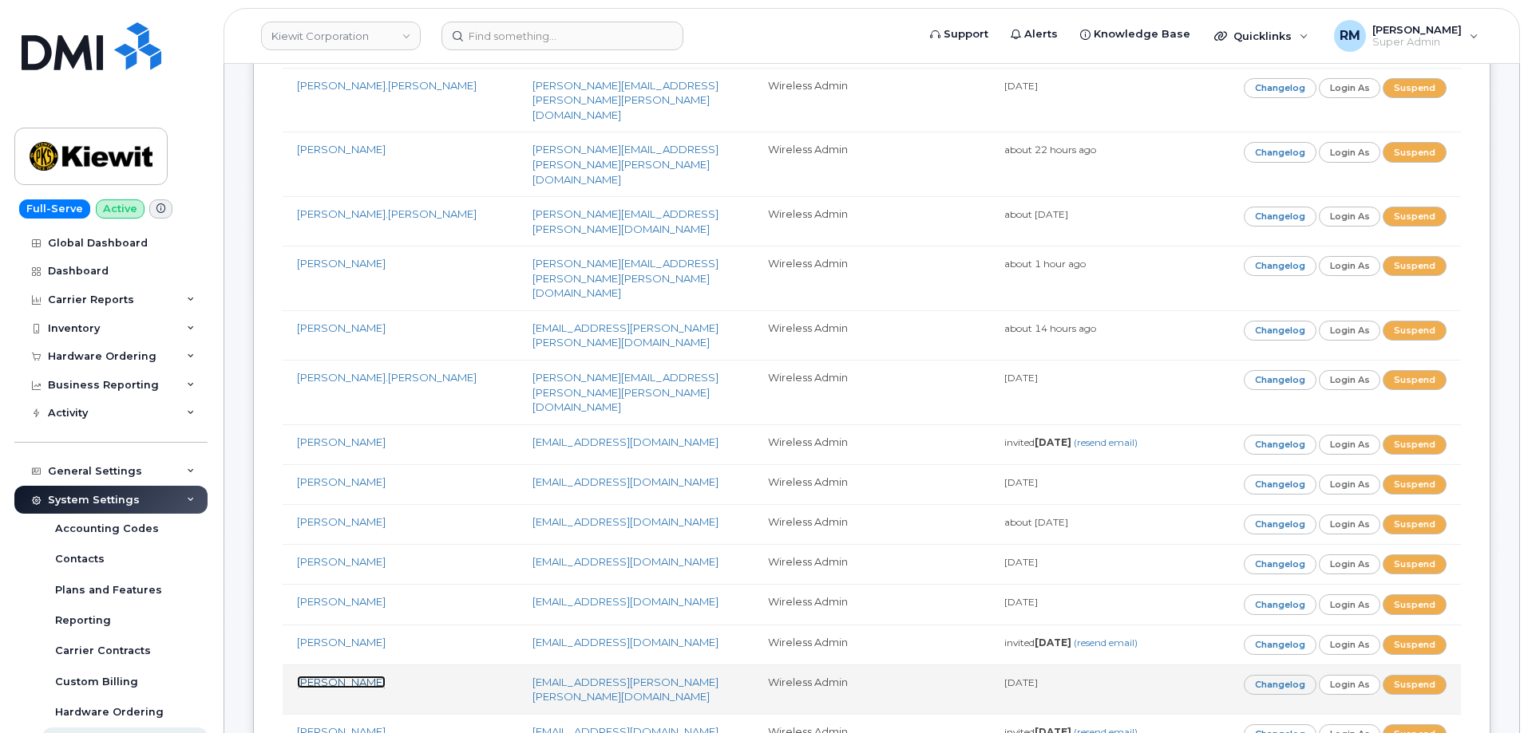
click at [366, 676] on link "Makaela Sommerville" at bounding box center [341, 682] width 89 height 13
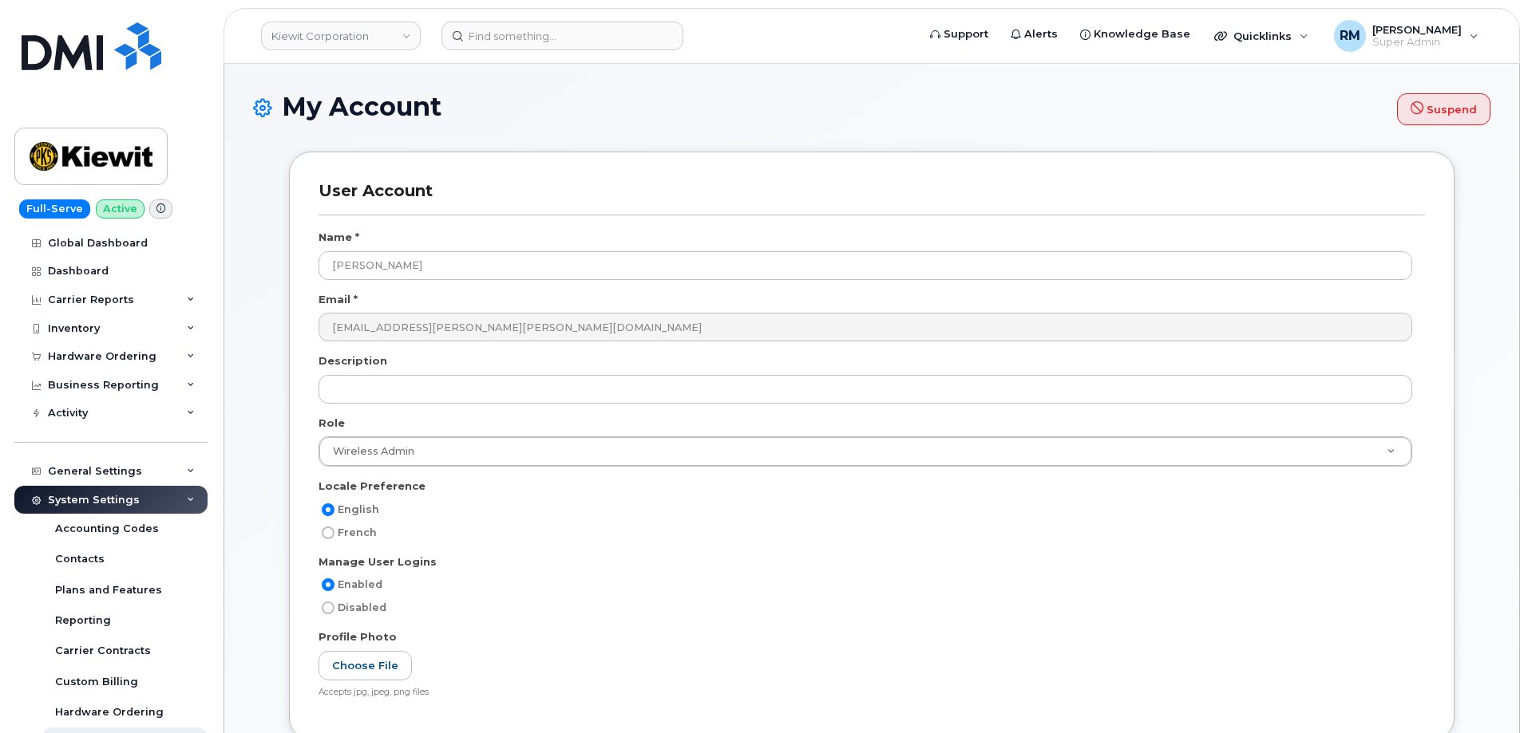
select select
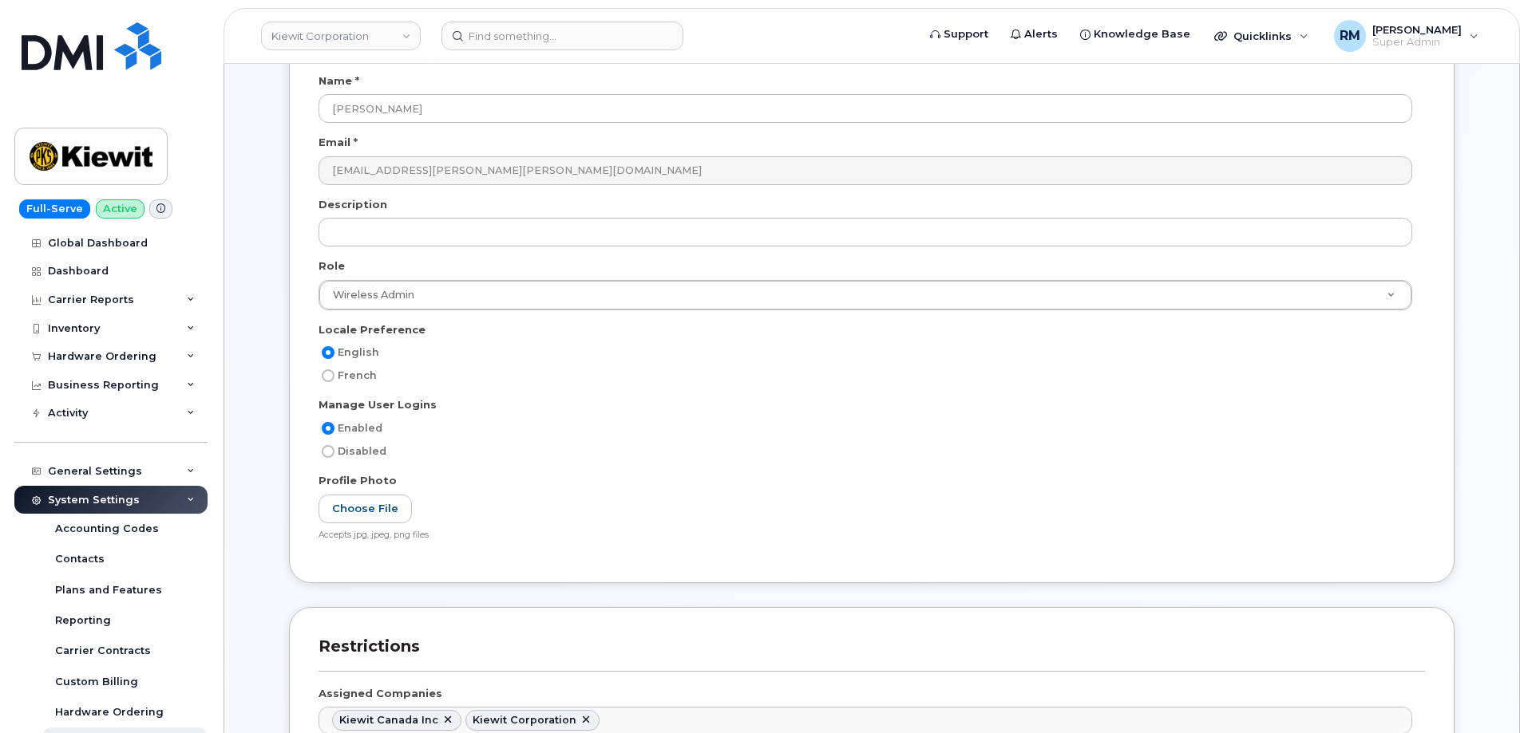
scroll to position [162, 0]
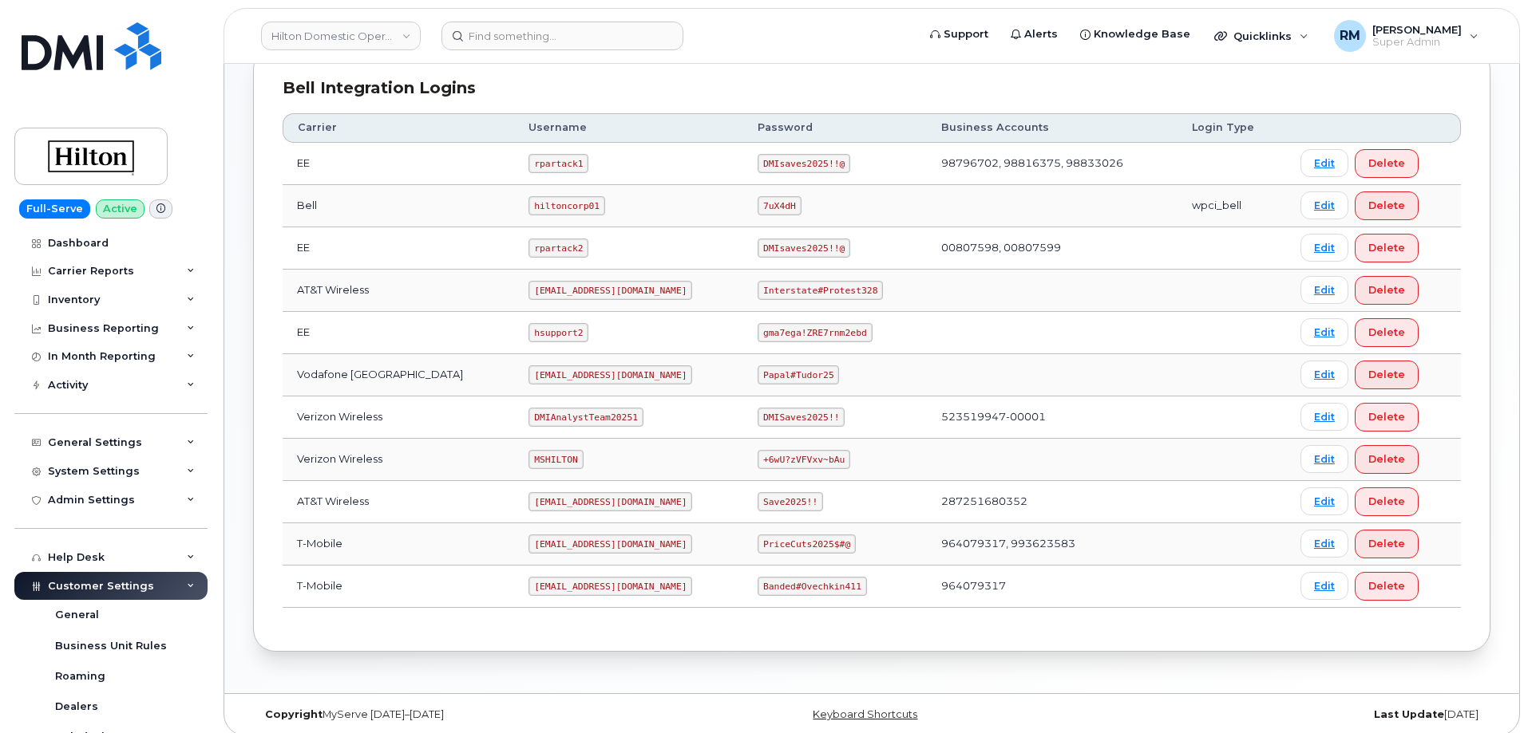
scroll to position [399, 0]
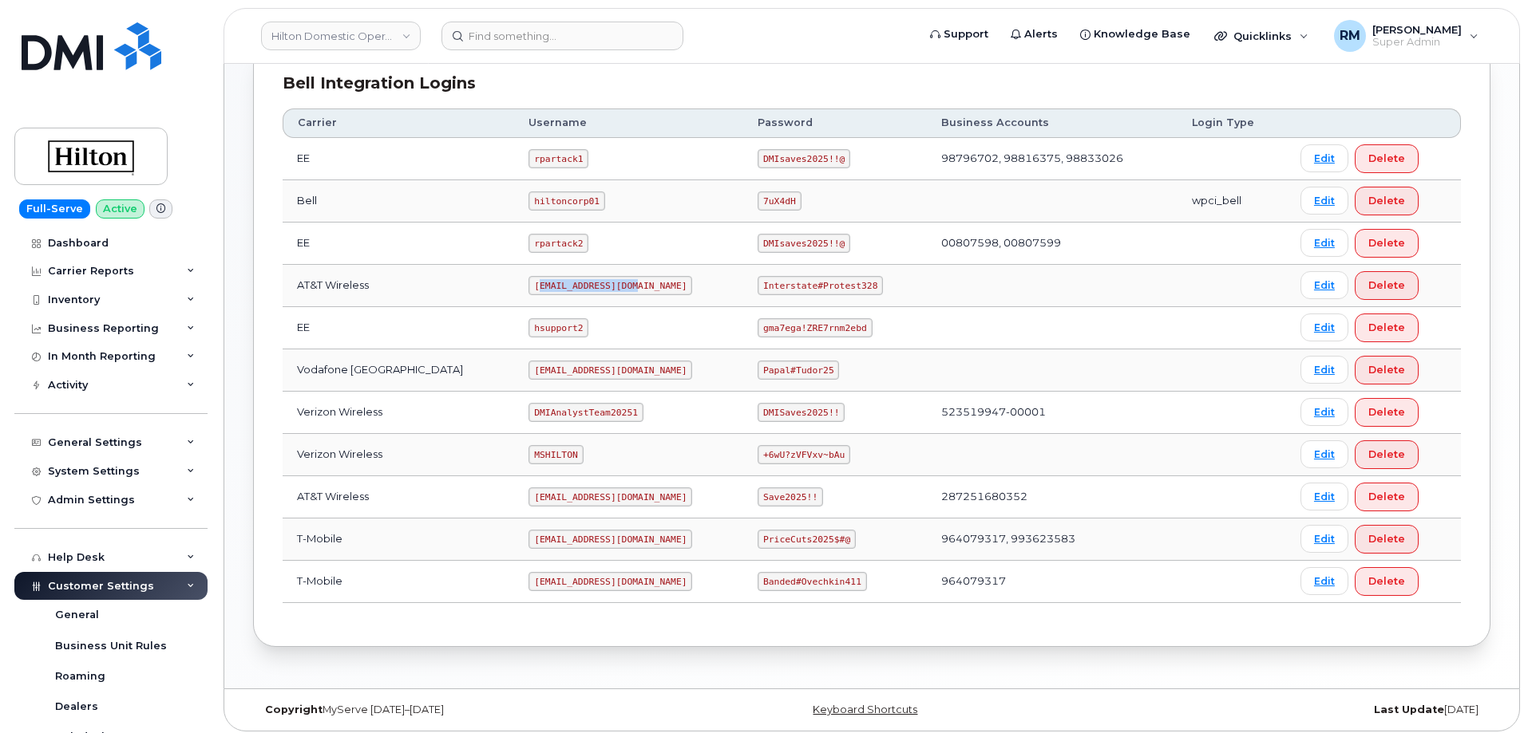
drag, startPoint x: 515, startPoint y: 283, endPoint x: 614, endPoint y: 283, distance: 99.0
click at [614, 283] on td "ms-hilton@dminc.com" at bounding box center [628, 286] width 229 height 42
drag, startPoint x: 512, startPoint y: 284, endPoint x: 638, endPoint y: 283, distance: 126.9
click at [638, 283] on td "ms-hilton@dminc.com" at bounding box center [628, 286] width 229 height 42
copy code "ms-hilton@dminc.com"
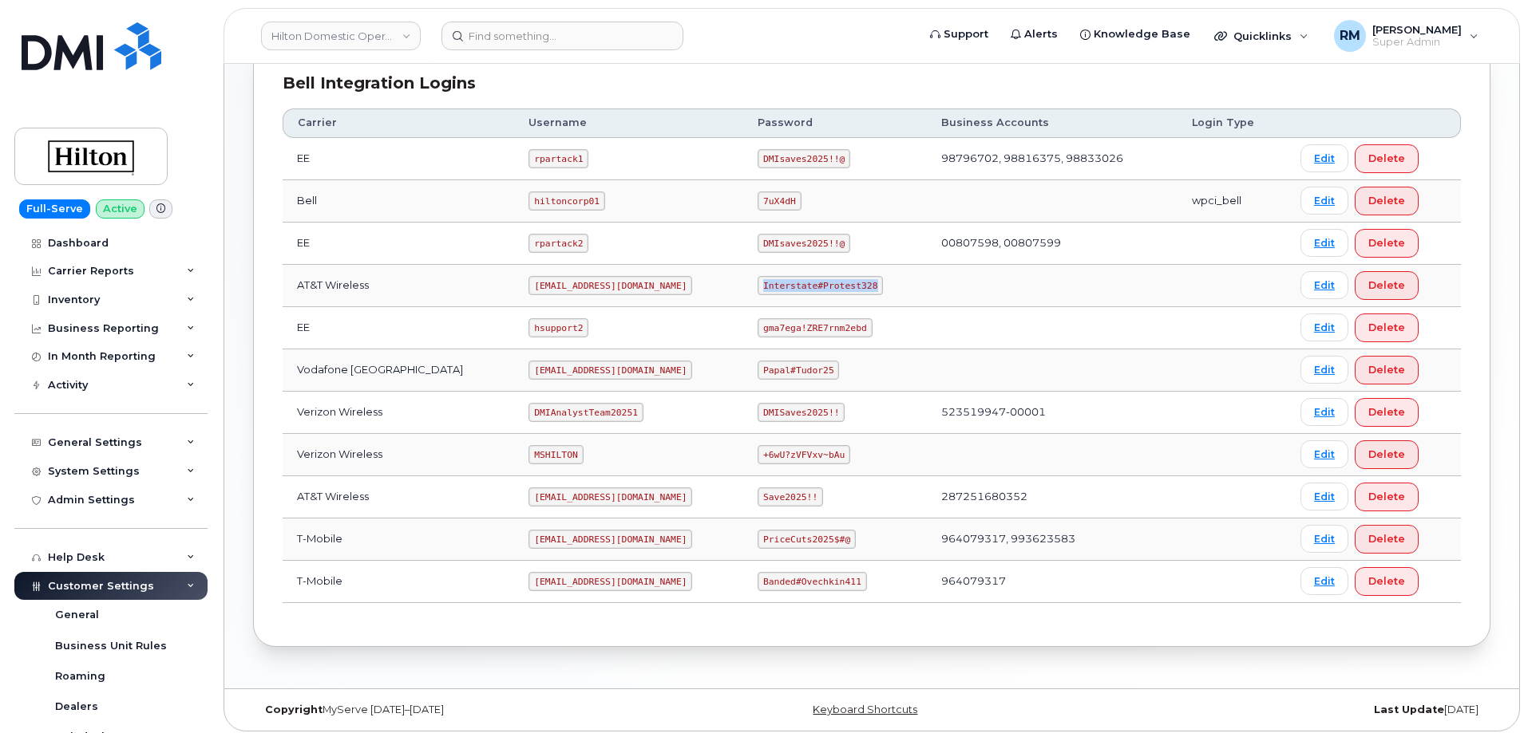
drag, startPoint x: 749, startPoint y: 283, endPoint x: 868, endPoint y: 287, distance: 118.2
click at [868, 287] on td "Interstate#Protest328" at bounding box center [835, 286] width 184 height 42
copy code "Interstate#Protest328"
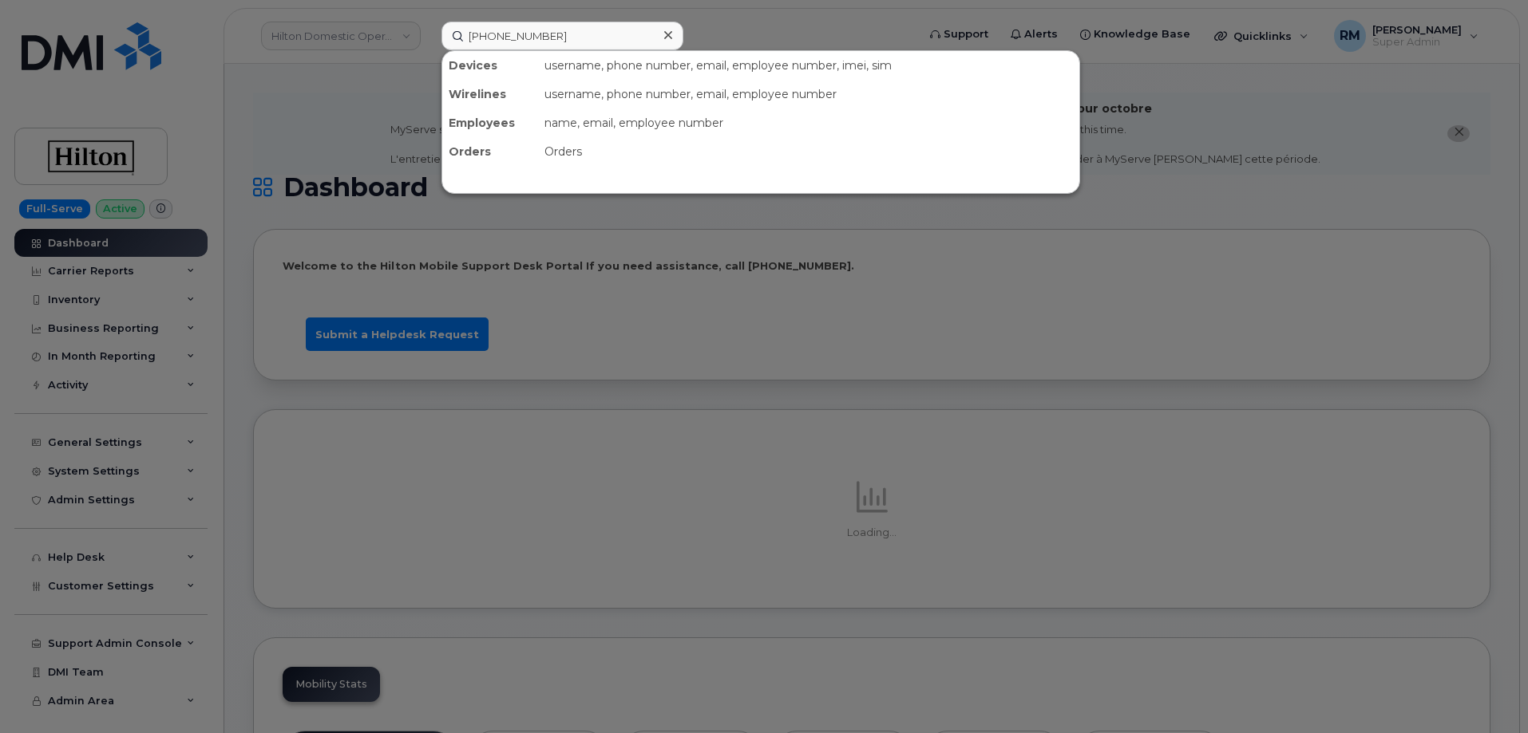
type input "310-729-8390"
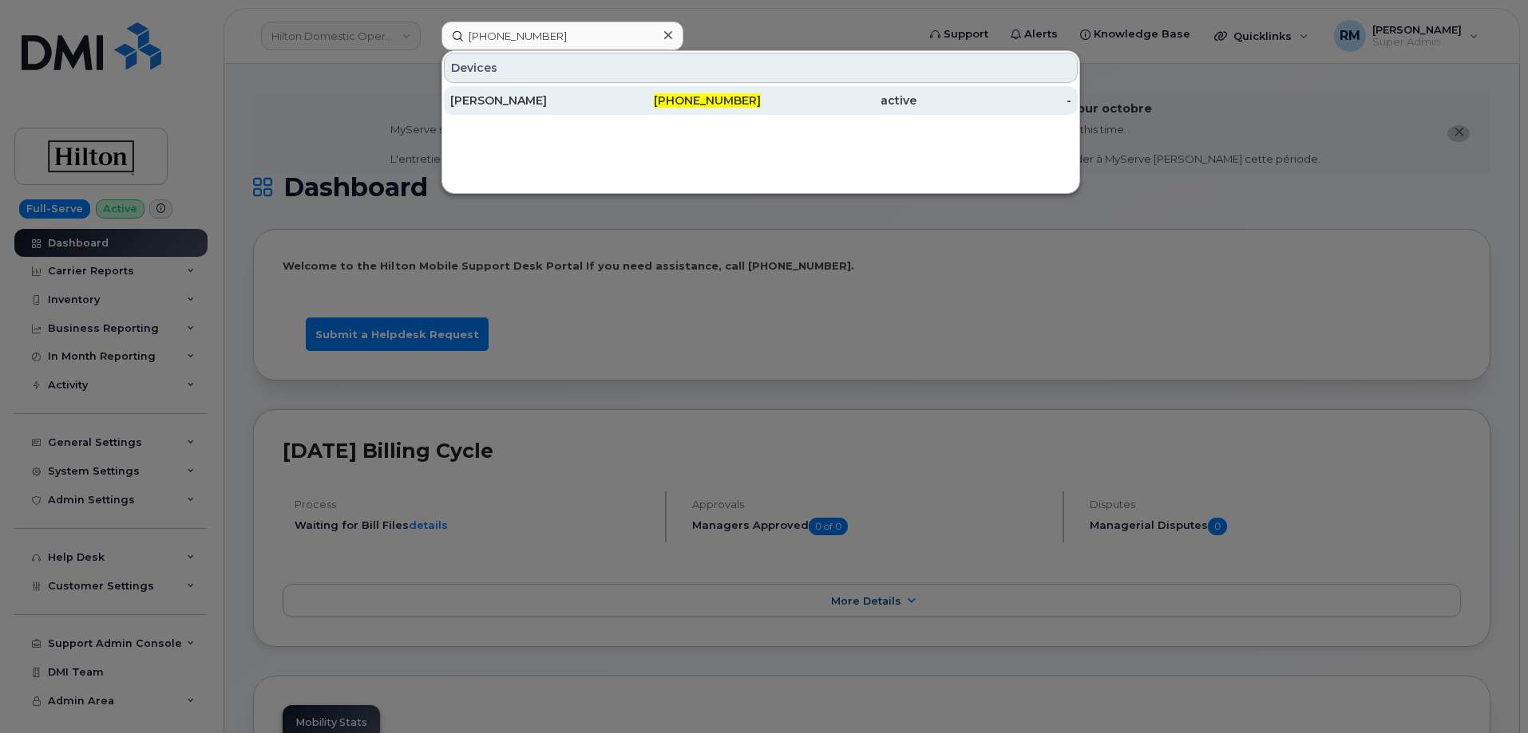
click at [552, 100] on div "CHRISTOPHER NASSETTA" at bounding box center [528, 101] width 156 height 16
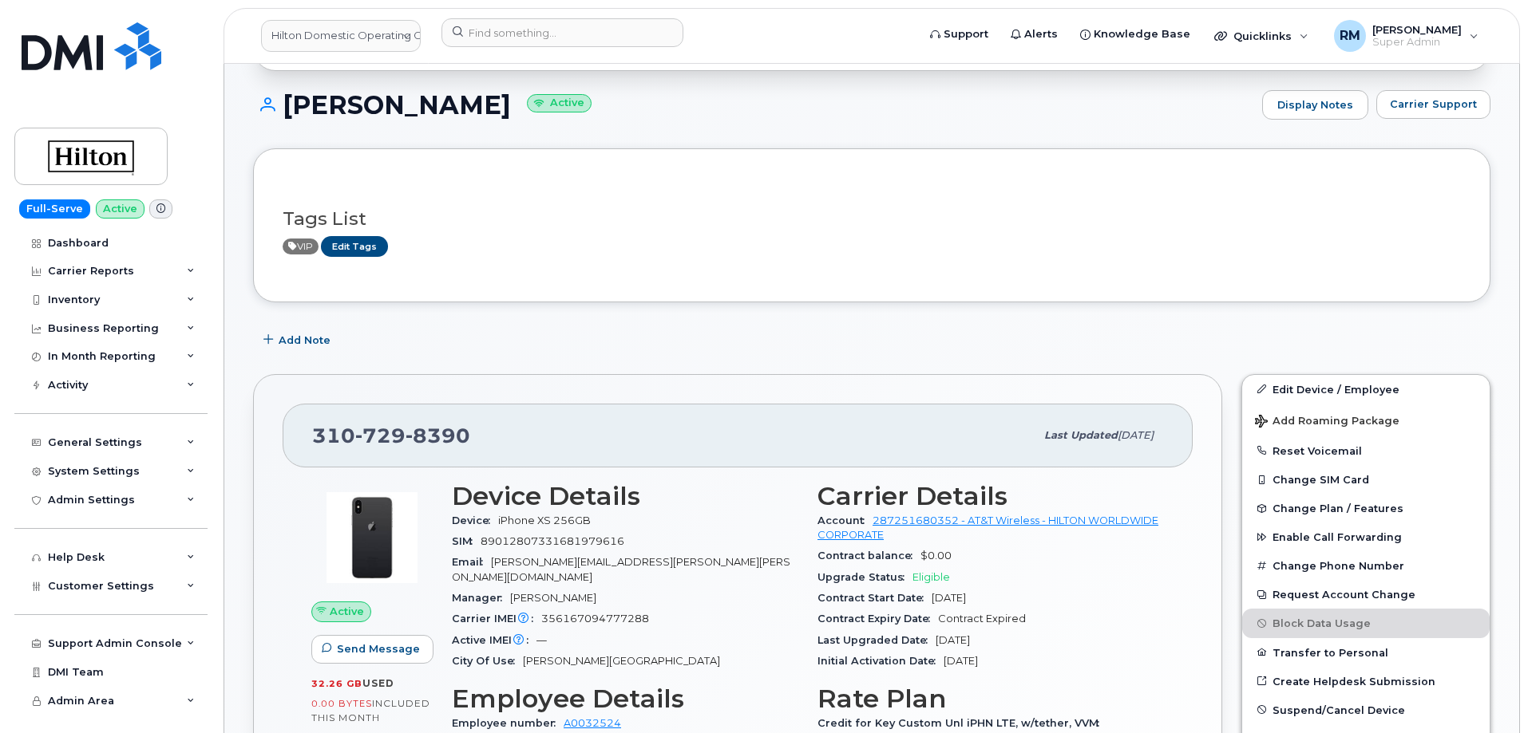
scroll to position [239, 0]
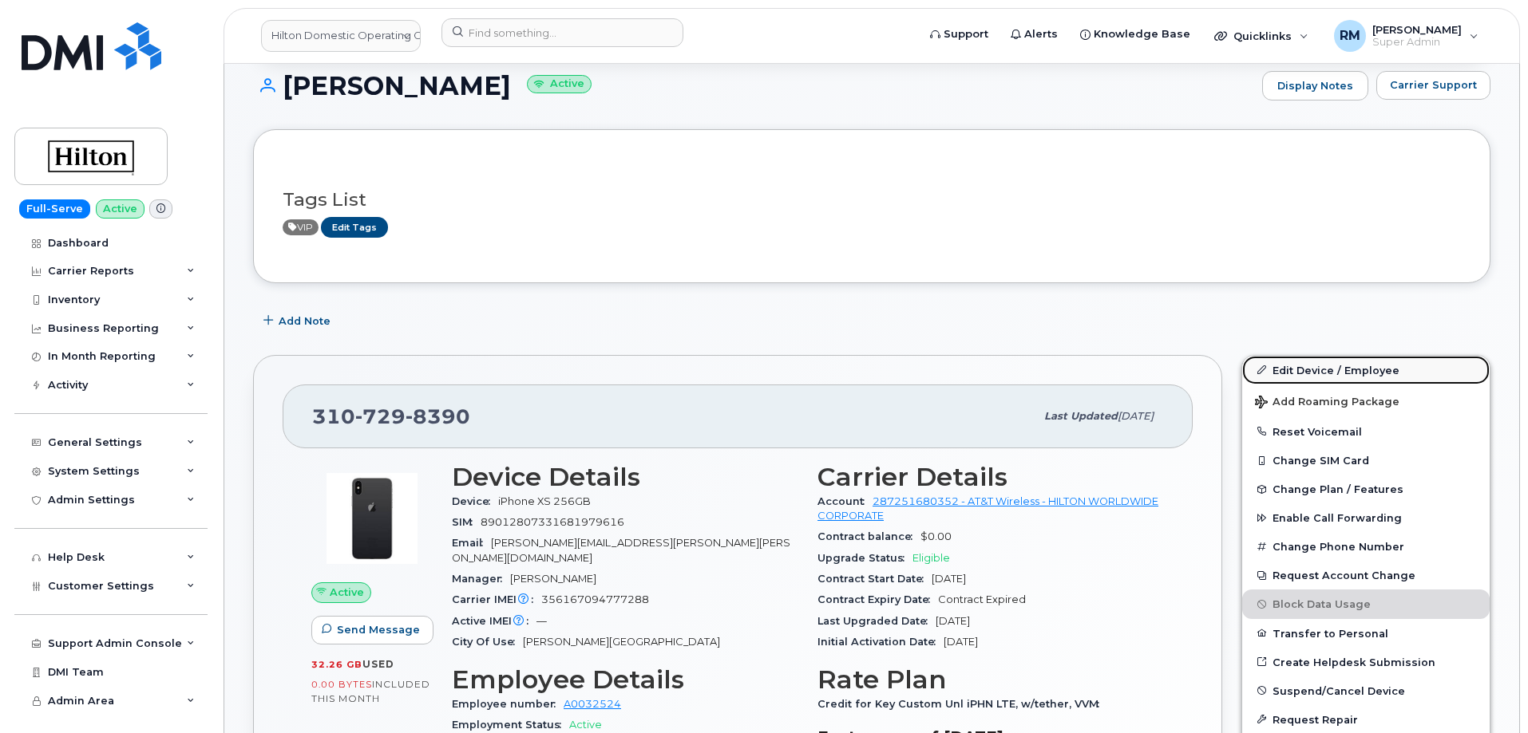
click at [1287, 364] on link "Edit Device / Employee" at bounding box center [1365, 370] width 247 height 29
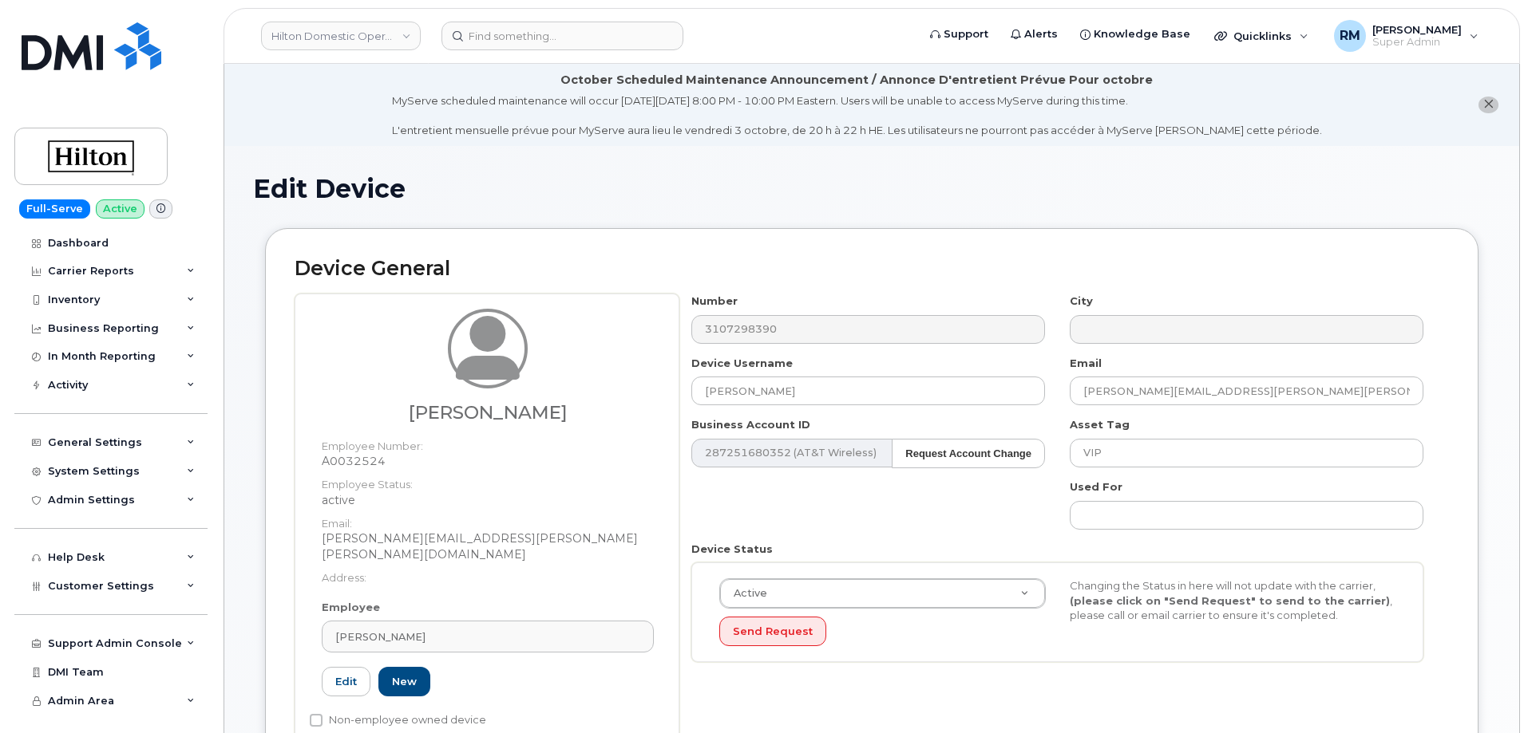
select select "34080332"
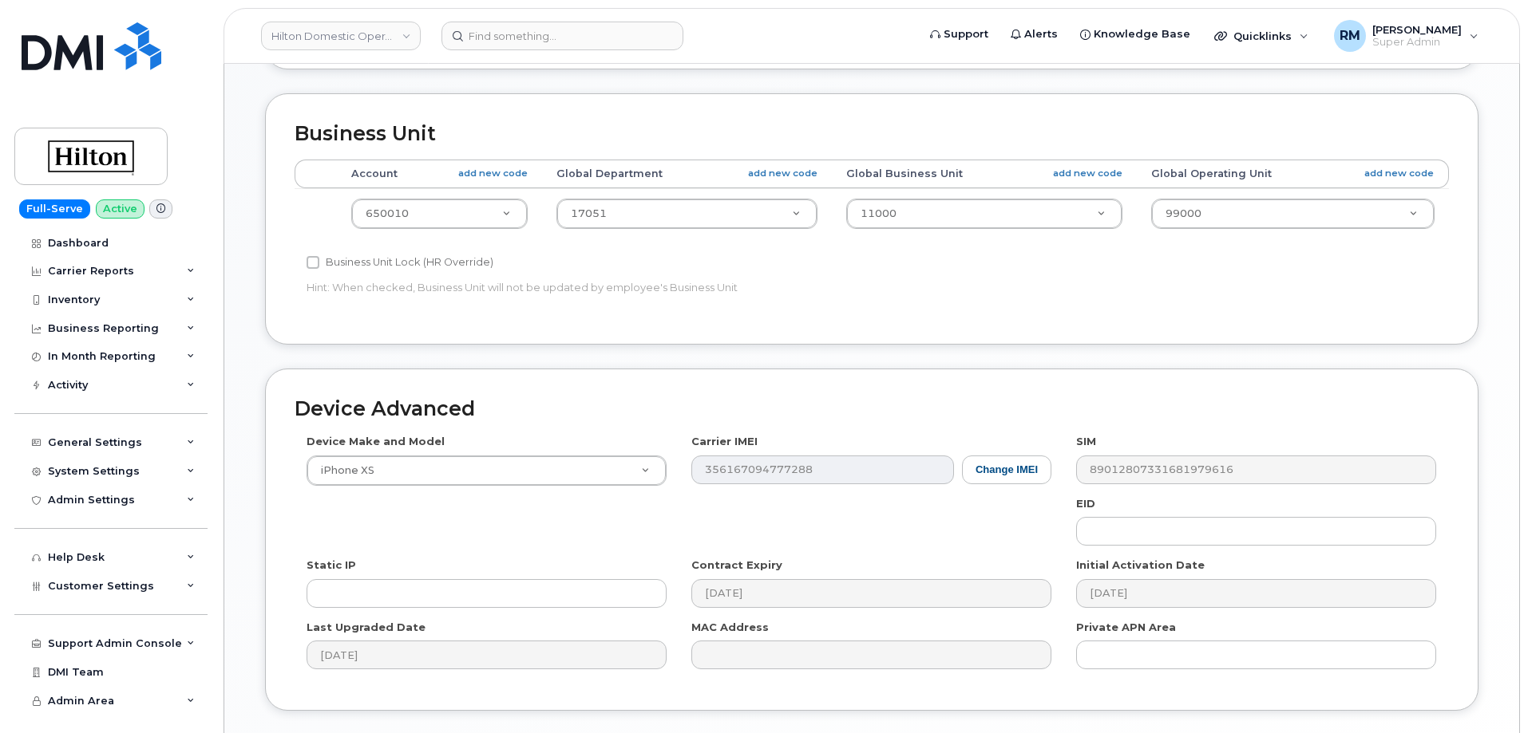
scroll to position [718, 0]
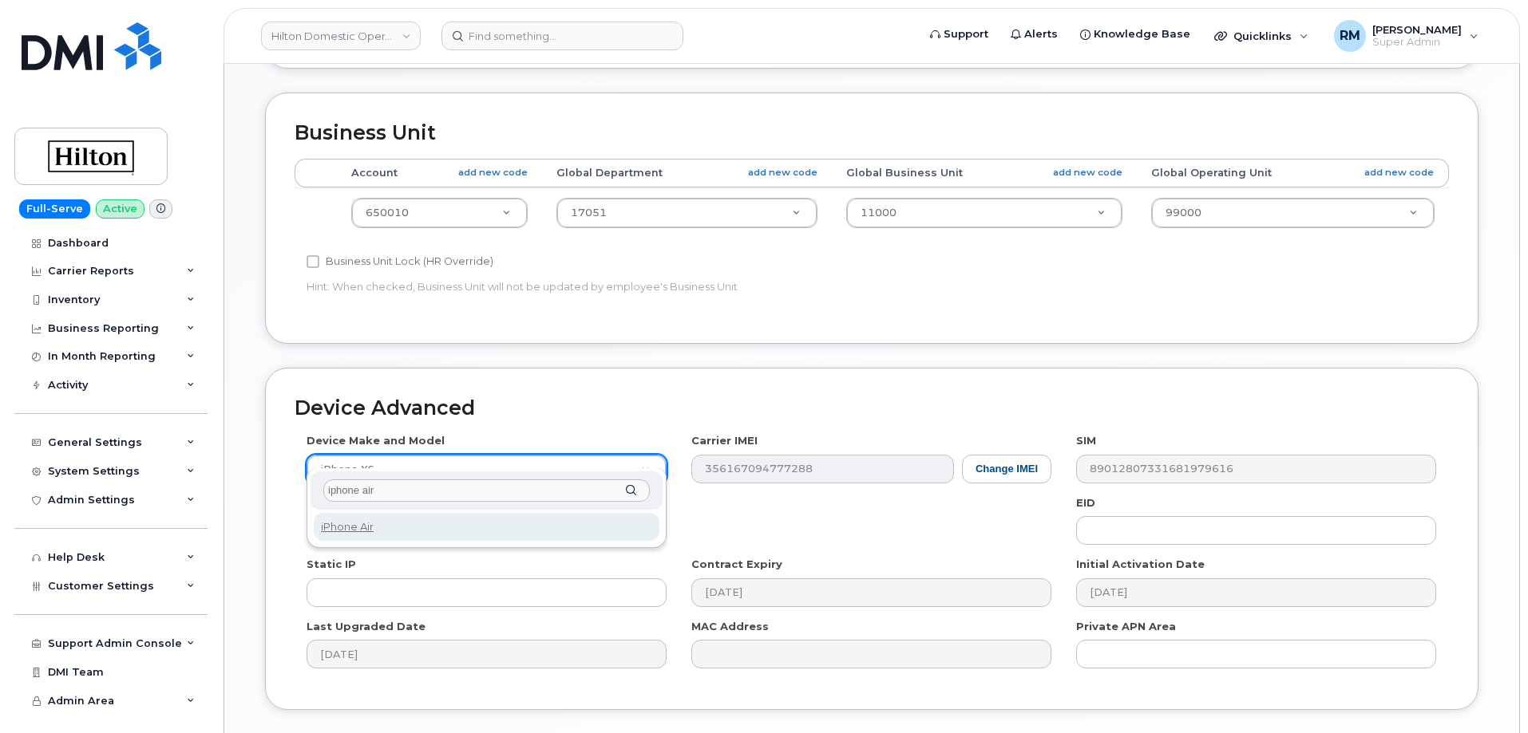
type input "iphone air"
select select "3444"
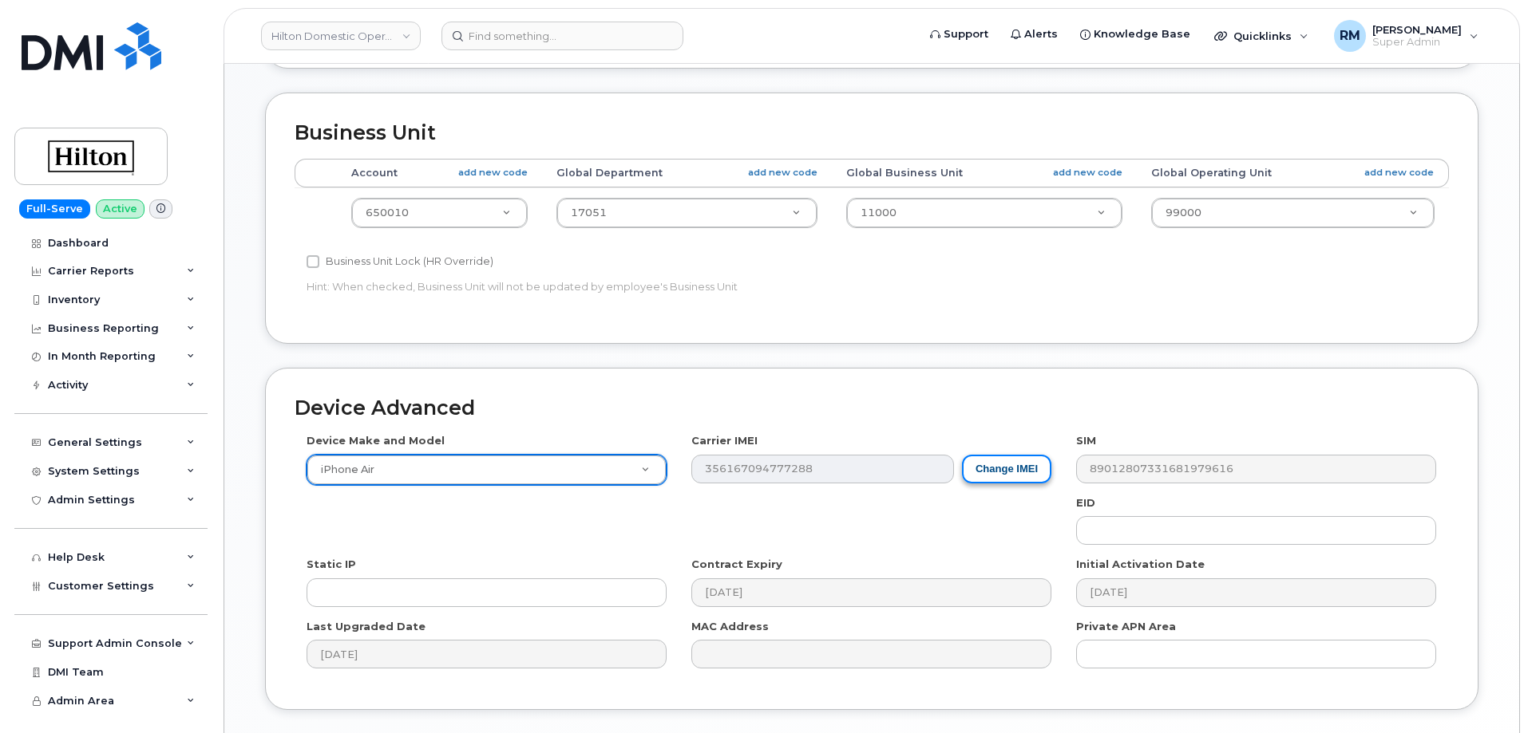
click at [1008, 457] on button "Change IMEI" at bounding box center [1006, 470] width 89 height 30
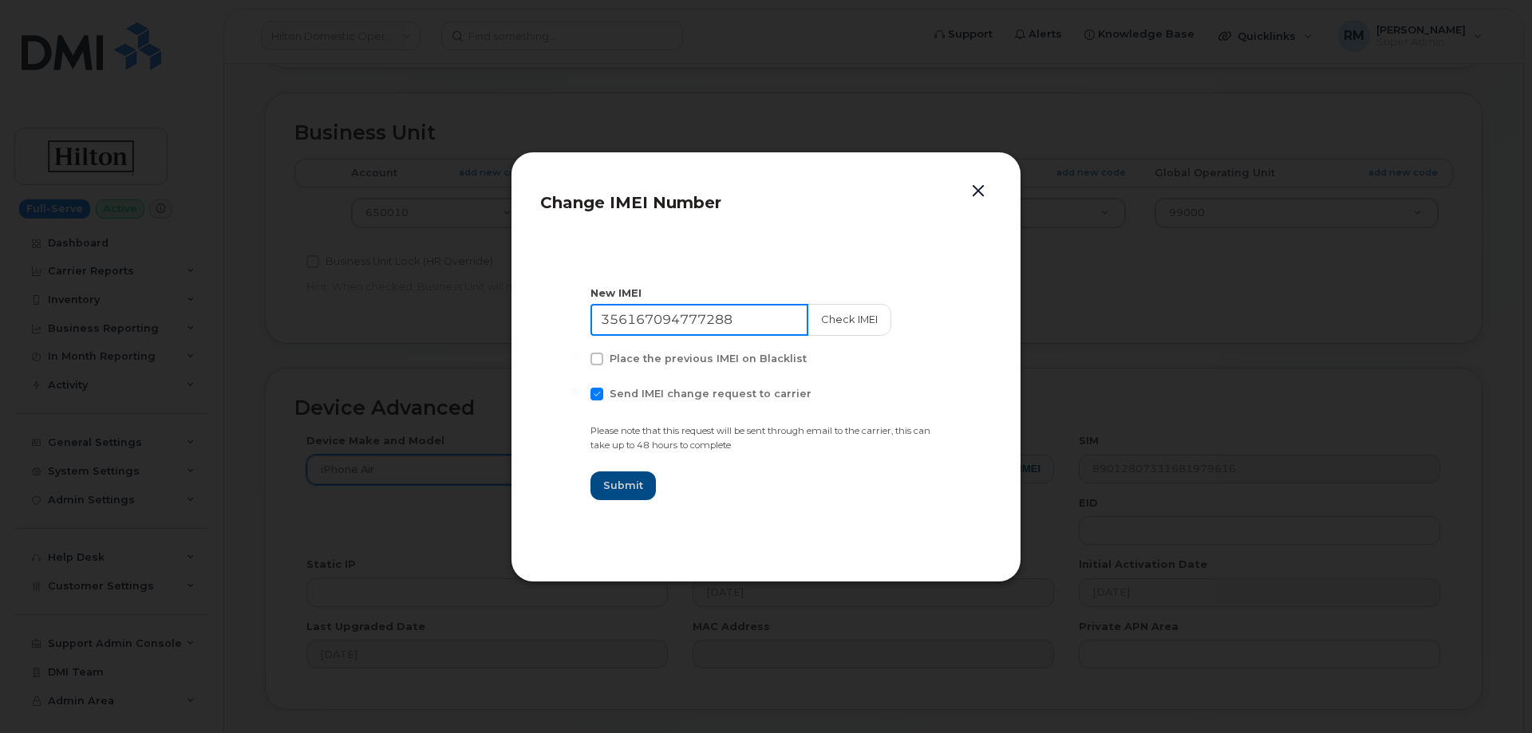
drag, startPoint x: 751, startPoint y: 326, endPoint x: 464, endPoint y: 330, distance: 286.5
click at [468, 329] on div "Change IMEI Number New IMEI 356167094777288 Check IMEI Place the previous IMEI …" at bounding box center [766, 366] width 1532 height 733
paste input "8271520989265"
type input "358271520989265"
click at [598, 393] on span at bounding box center [597, 394] width 13 height 13
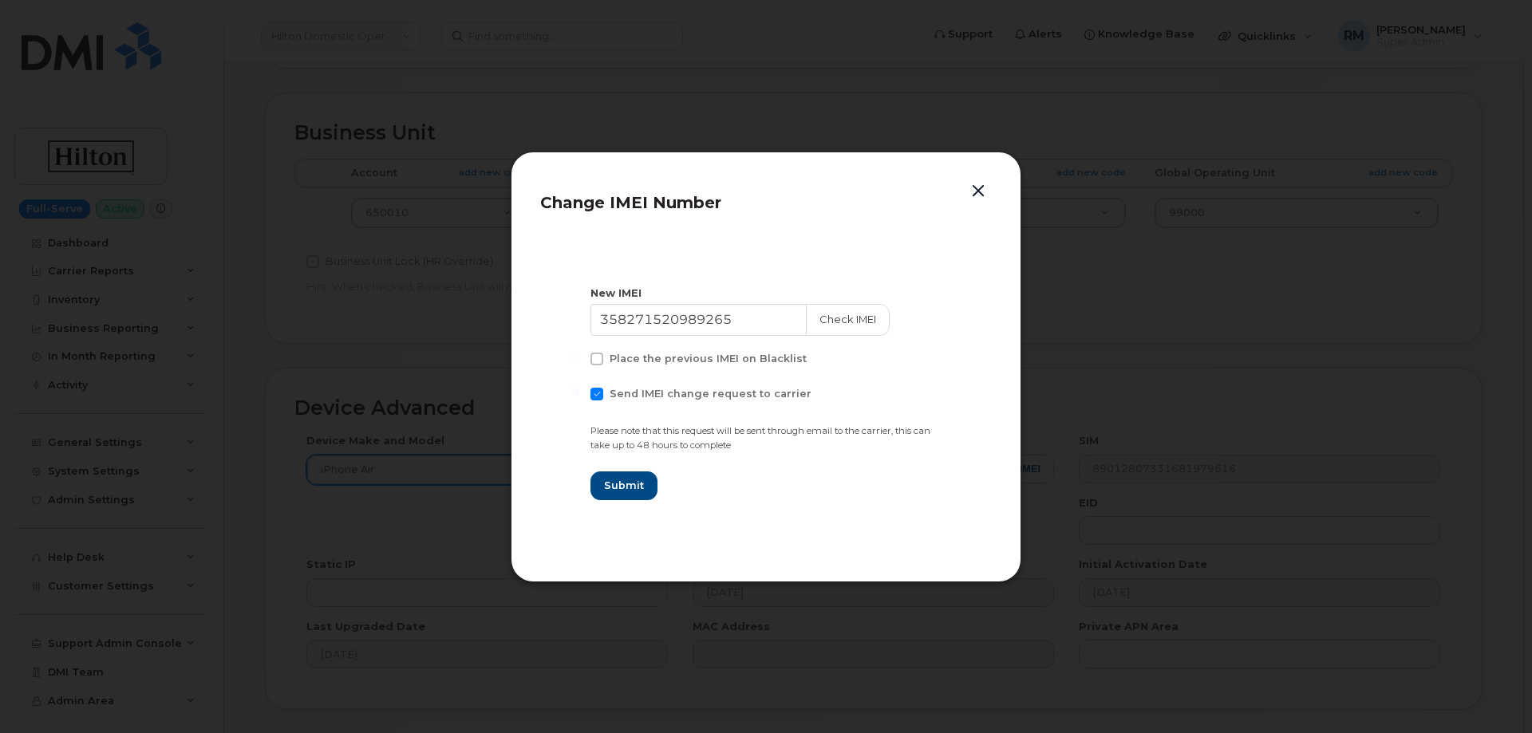
click at [579, 393] on input "Send IMEI change request to carrier" at bounding box center [575, 392] width 8 height 8
checkbox input "false"
click at [624, 489] on span "Submit" at bounding box center [623, 485] width 40 height 15
type input "358271520989265"
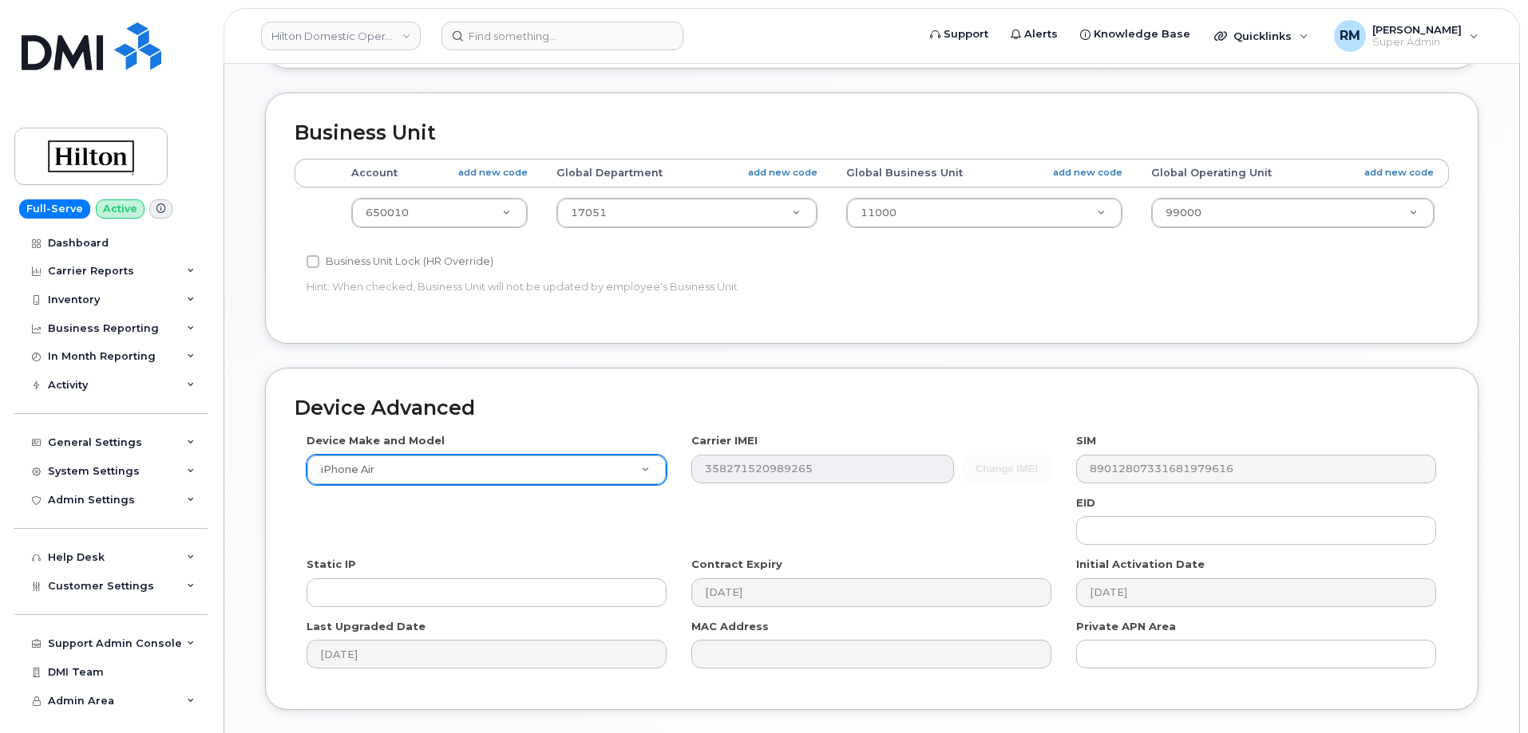
scroll to position [812, 0]
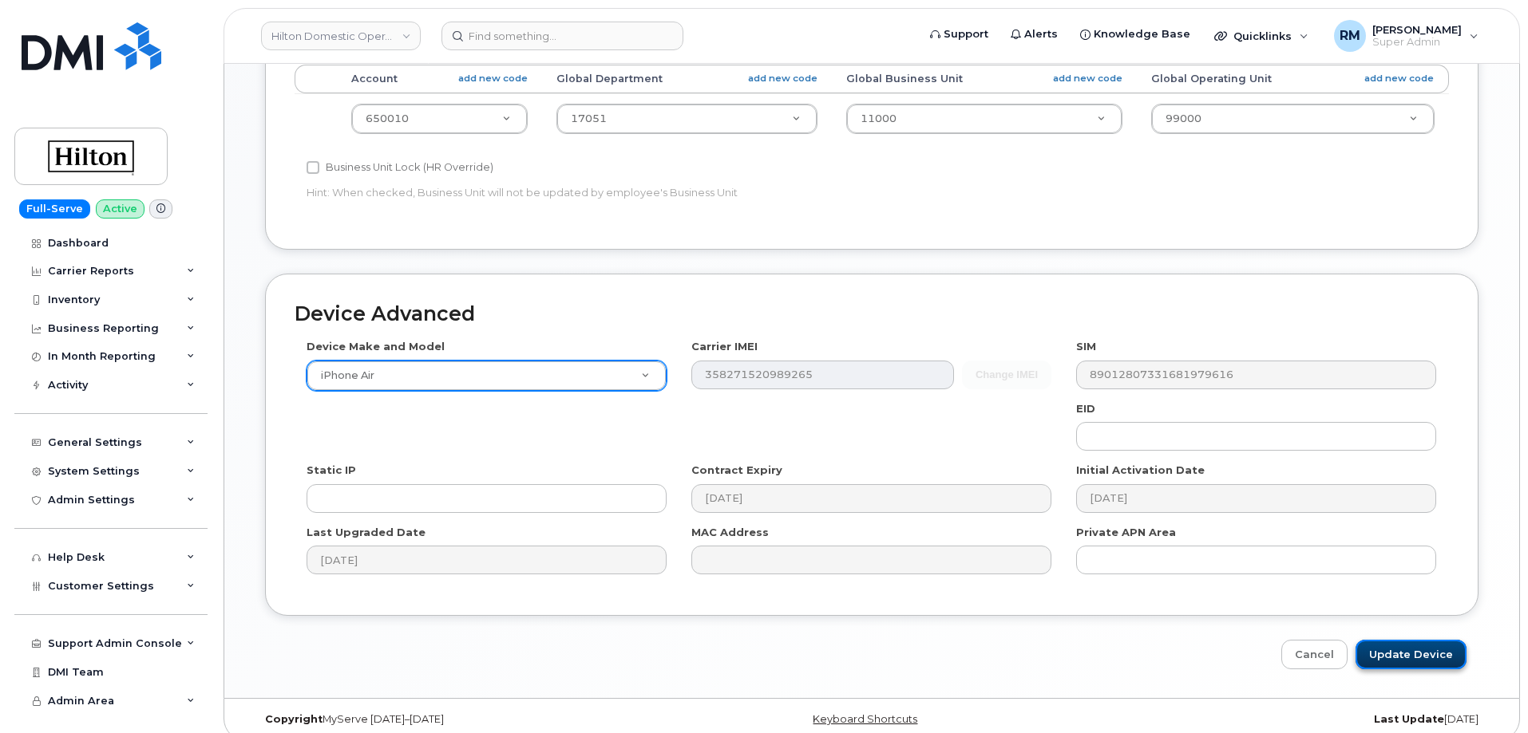
click at [1405, 650] on input "Update Device" at bounding box center [1410, 655] width 111 height 30
type input "Saving..."
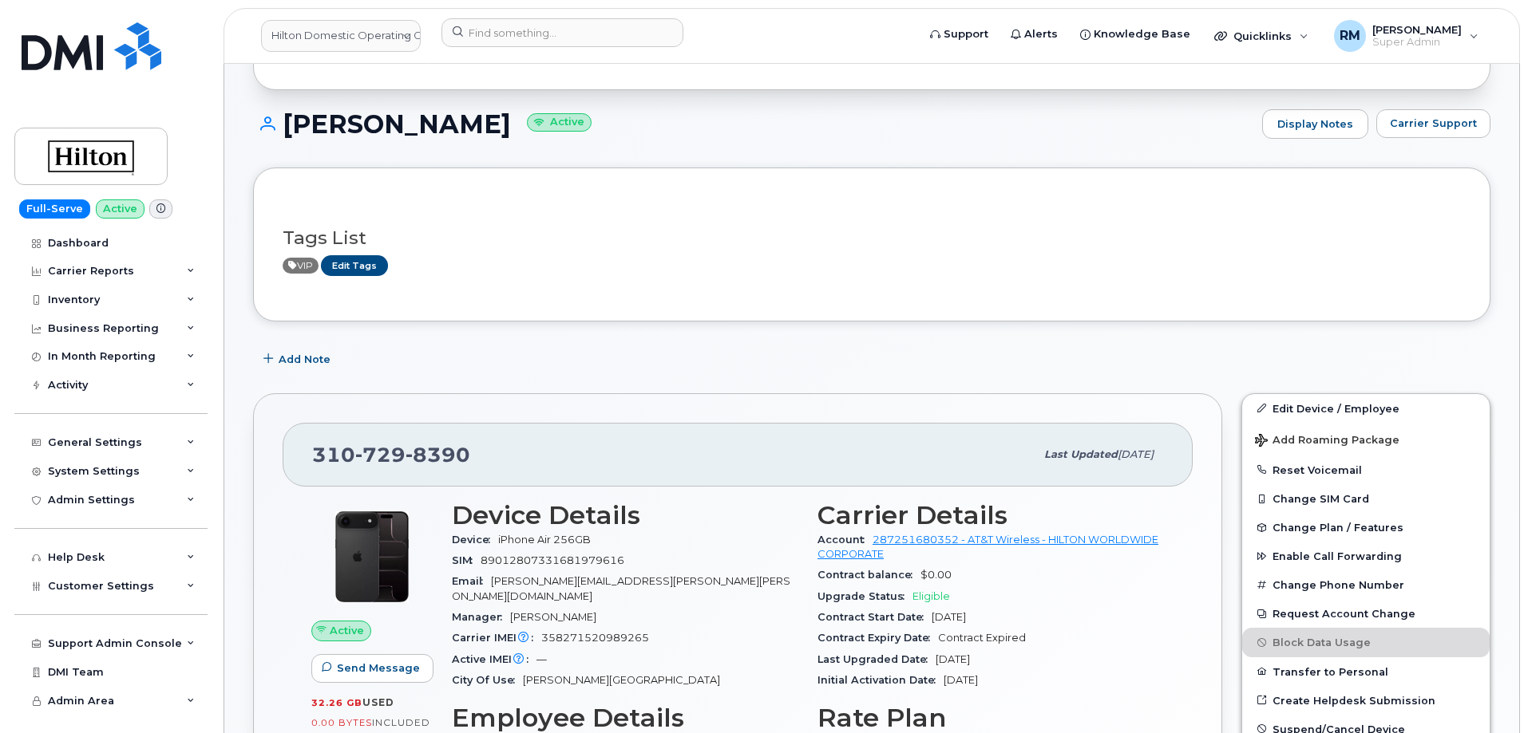
scroll to position [239, 0]
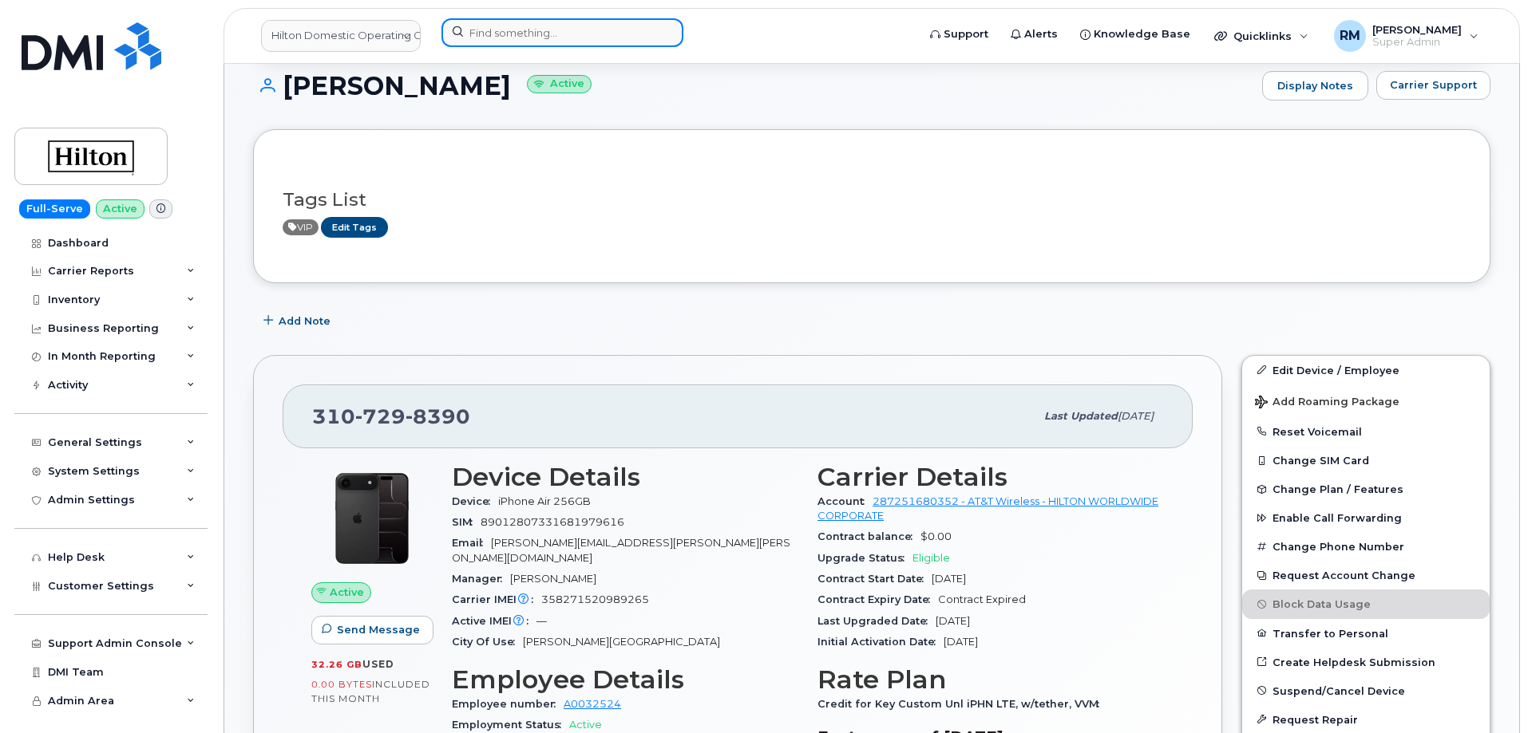
click at [565, 31] on input at bounding box center [562, 32] width 242 height 29
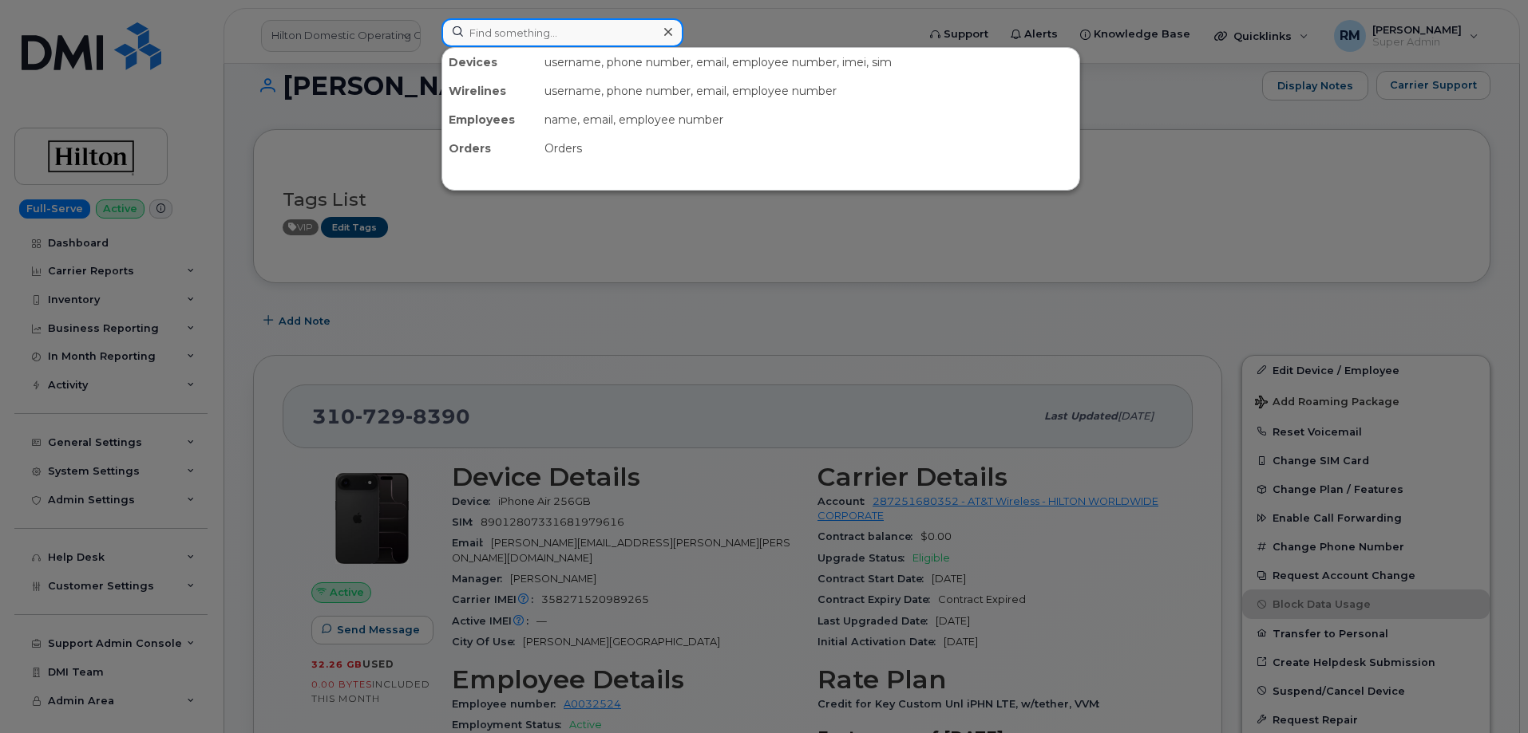
paste input "352308258790956"
type input "352308258790956"
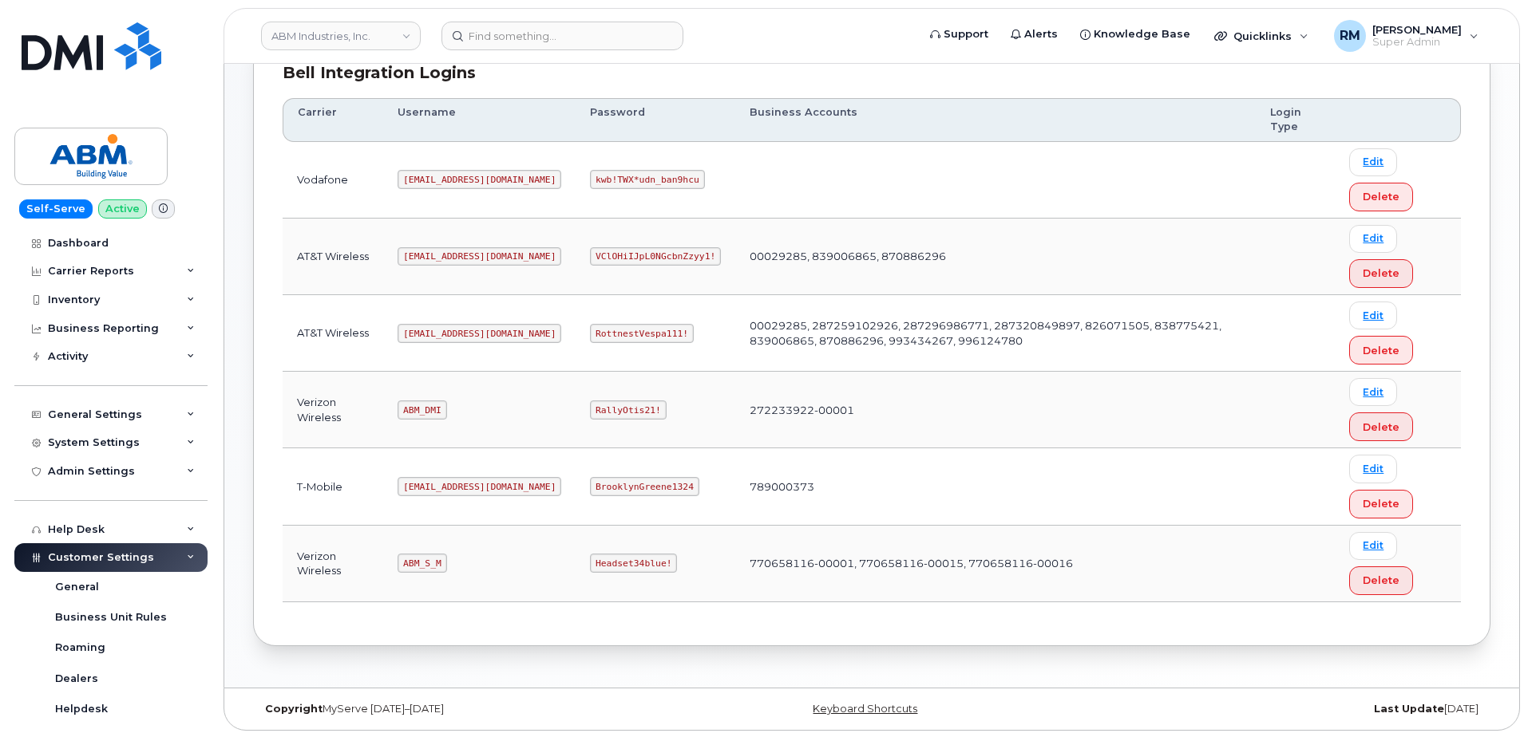
scroll to position [243, 0]
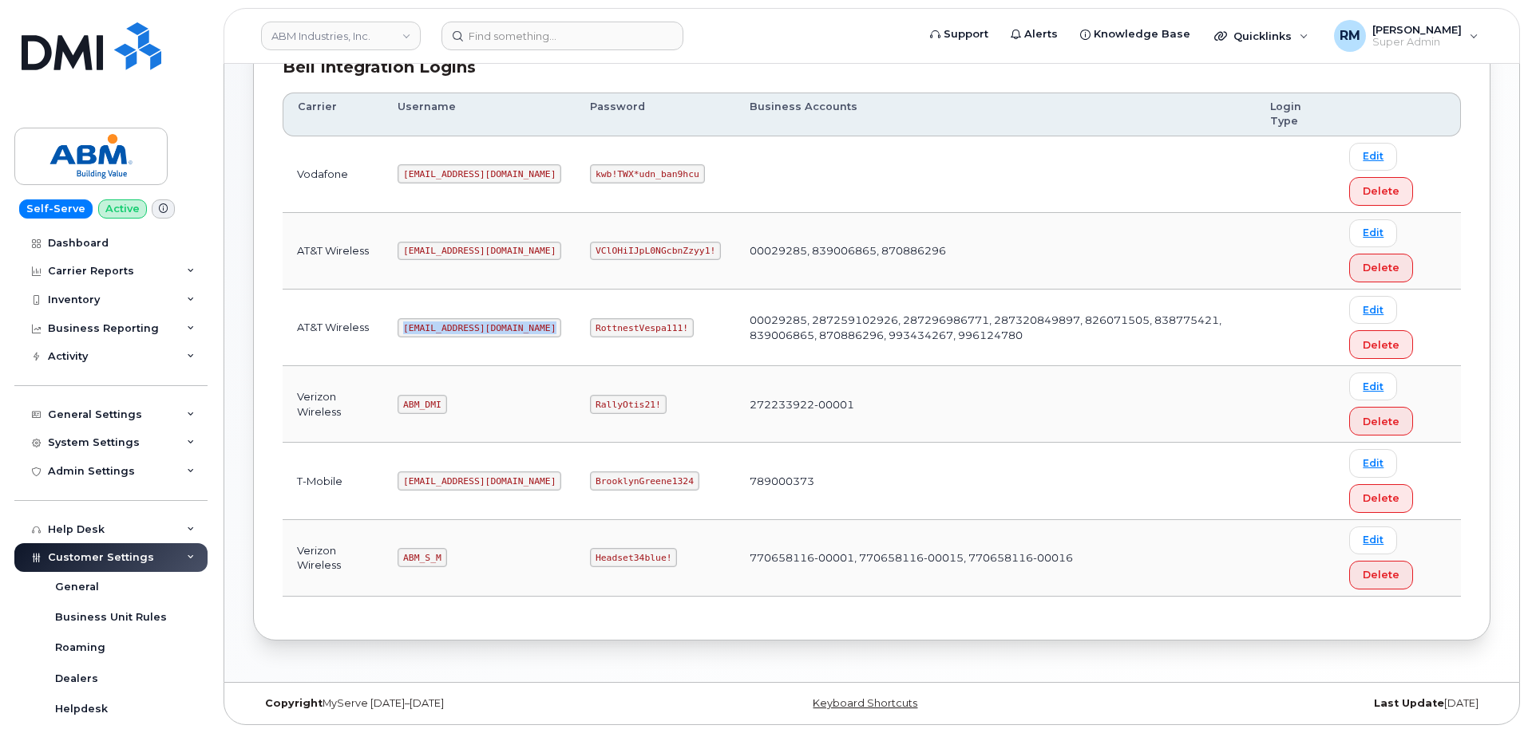
drag, startPoint x: 405, startPoint y: 326, endPoint x: 521, endPoint y: 324, distance: 116.5
click at [521, 324] on tr "AT&T Wireless abm@dminc.com RottnestVespa111! 00029285, 287259102926, 287296986…" at bounding box center [872, 328] width 1178 height 77
copy code "abm@dminc.com"
click at [590, 324] on code "RottnestVespa111!" at bounding box center [642, 327] width 104 height 19
drag, startPoint x: 565, startPoint y: 324, endPoint x: 561, endPoint y: 305, distance: 19.6
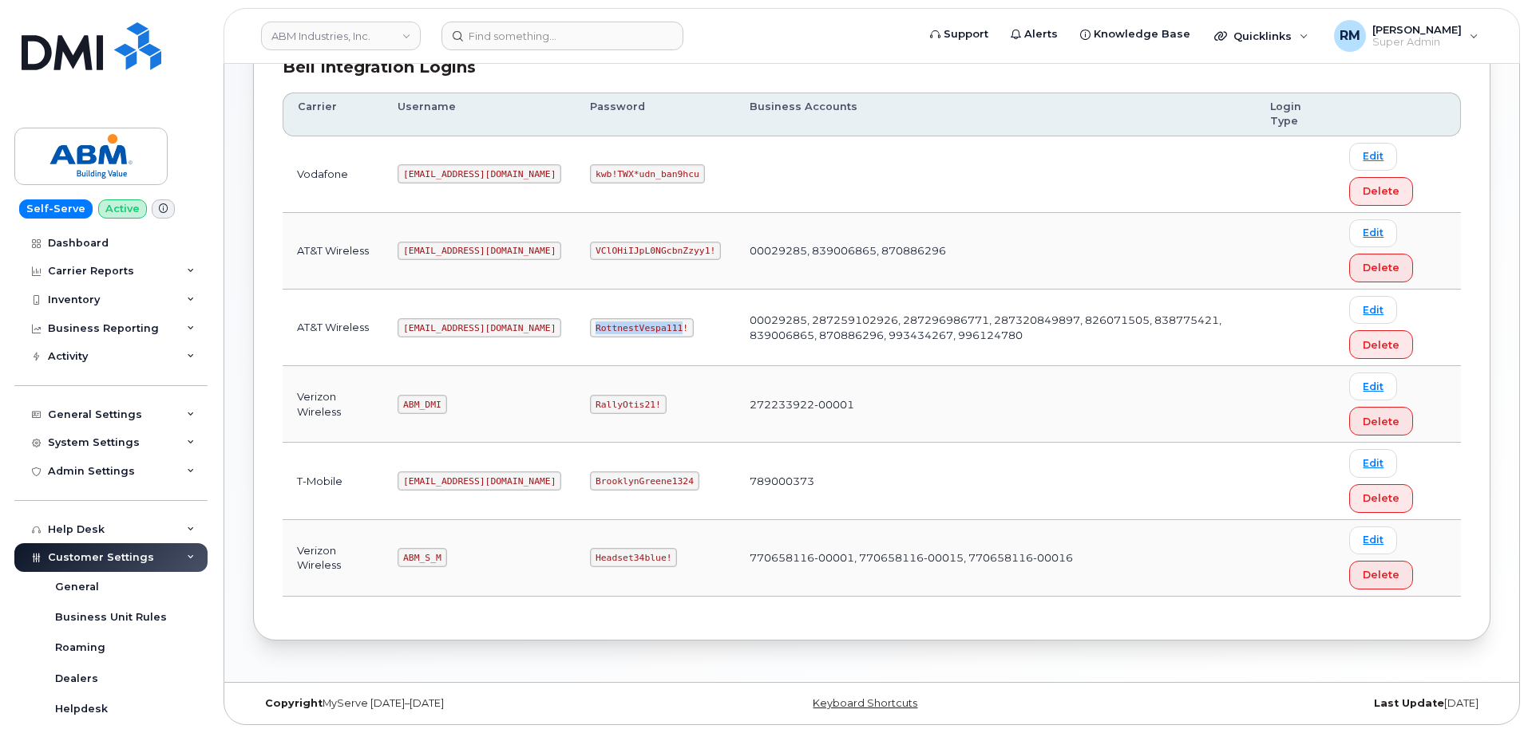
click at [590, 325] on code "RottnestVespa111!" at bounding box center [642, 327] width 104 height 19
copy code "RottnestVespa111"
click at [567, 44] on input at bounding box center [562, 36] width 242 height 29
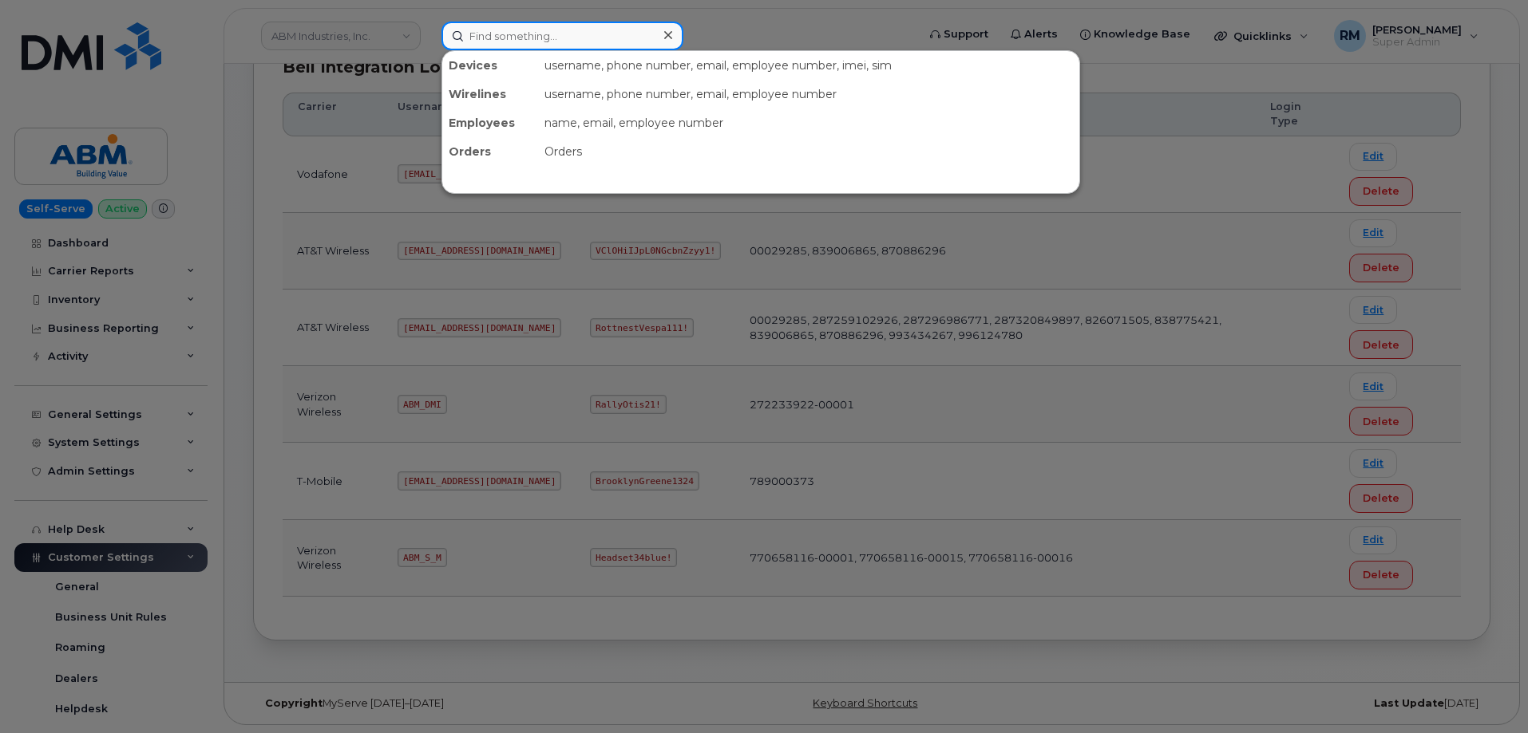
click at [518, 40] on input at bounding box center [562, 36] width 242 height 29
paste input "302076"
type input "302076"
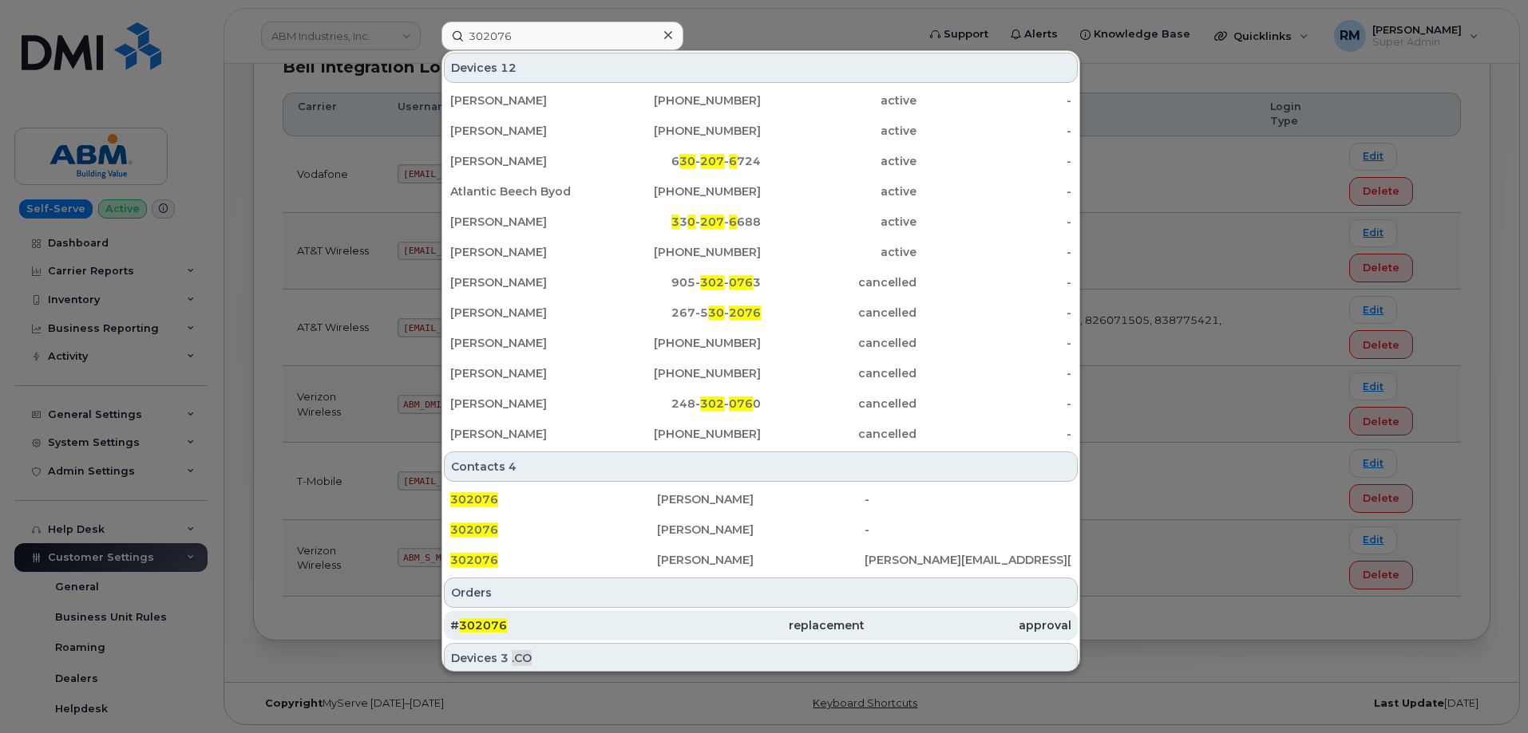
click at [479, 622] on span "302076" at bounding box center [483, 626] width 48 height 14
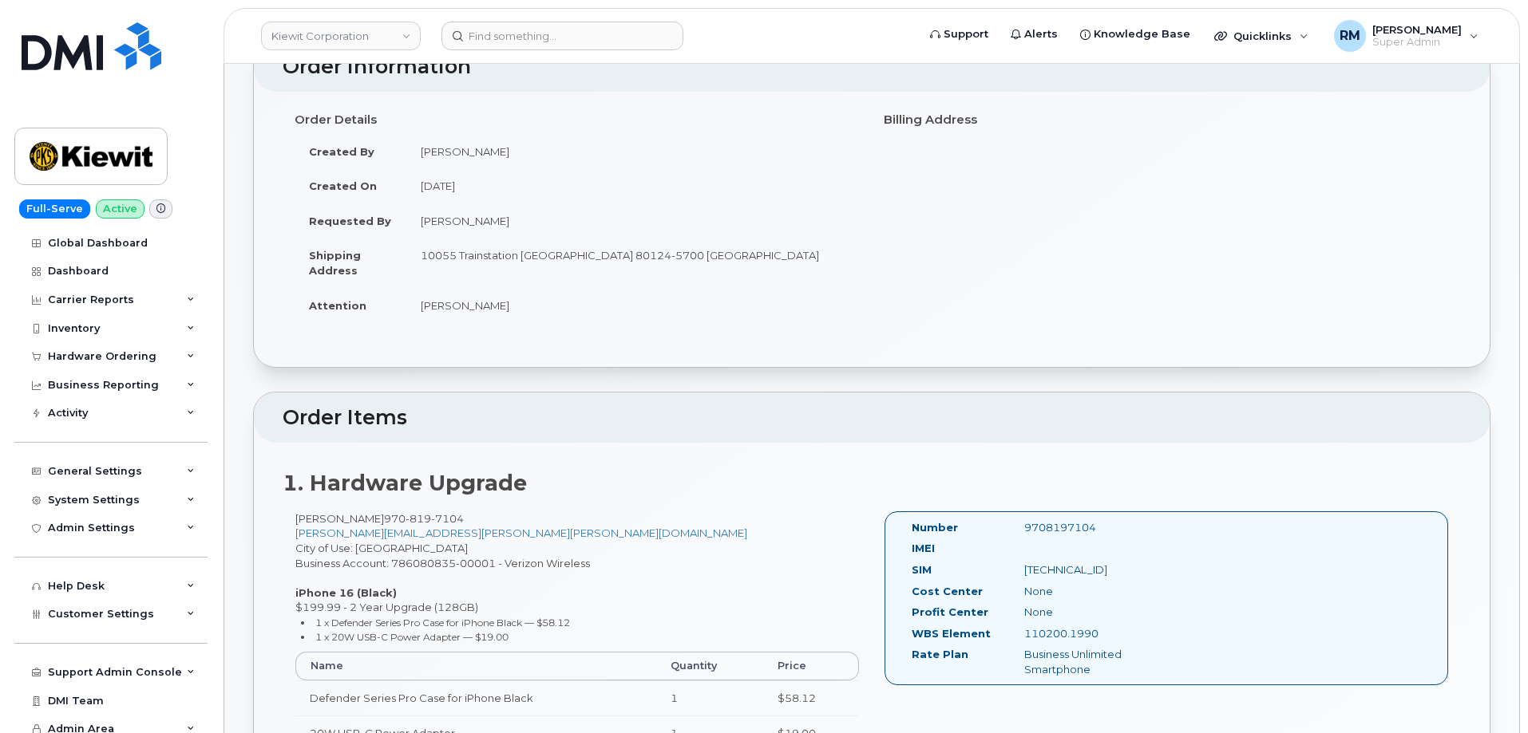
scroll to position [160, 0]
